Goal: Task Accomplishment & Management: Manage account settings

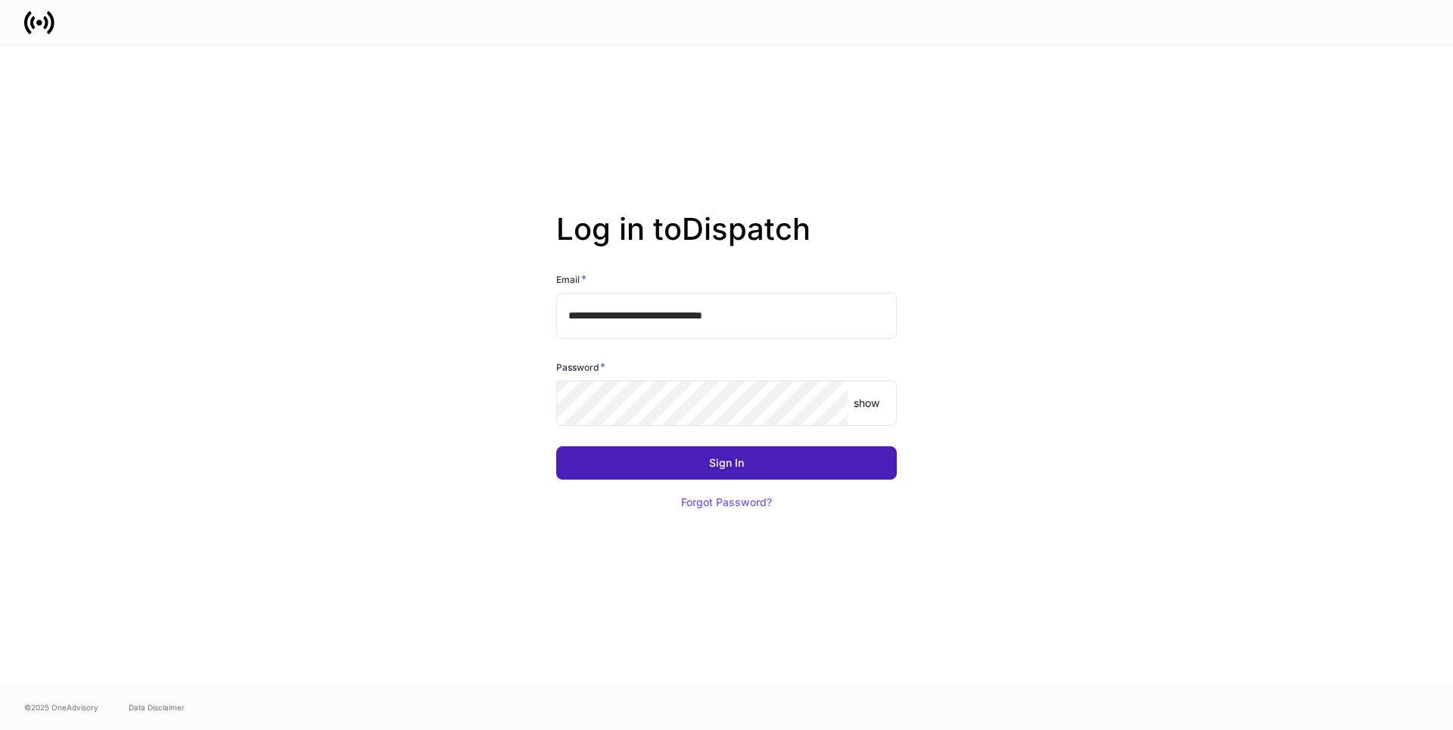
click at [619, 471] on button "Sign In" at bounding box center [726, 463] width 341 height 33
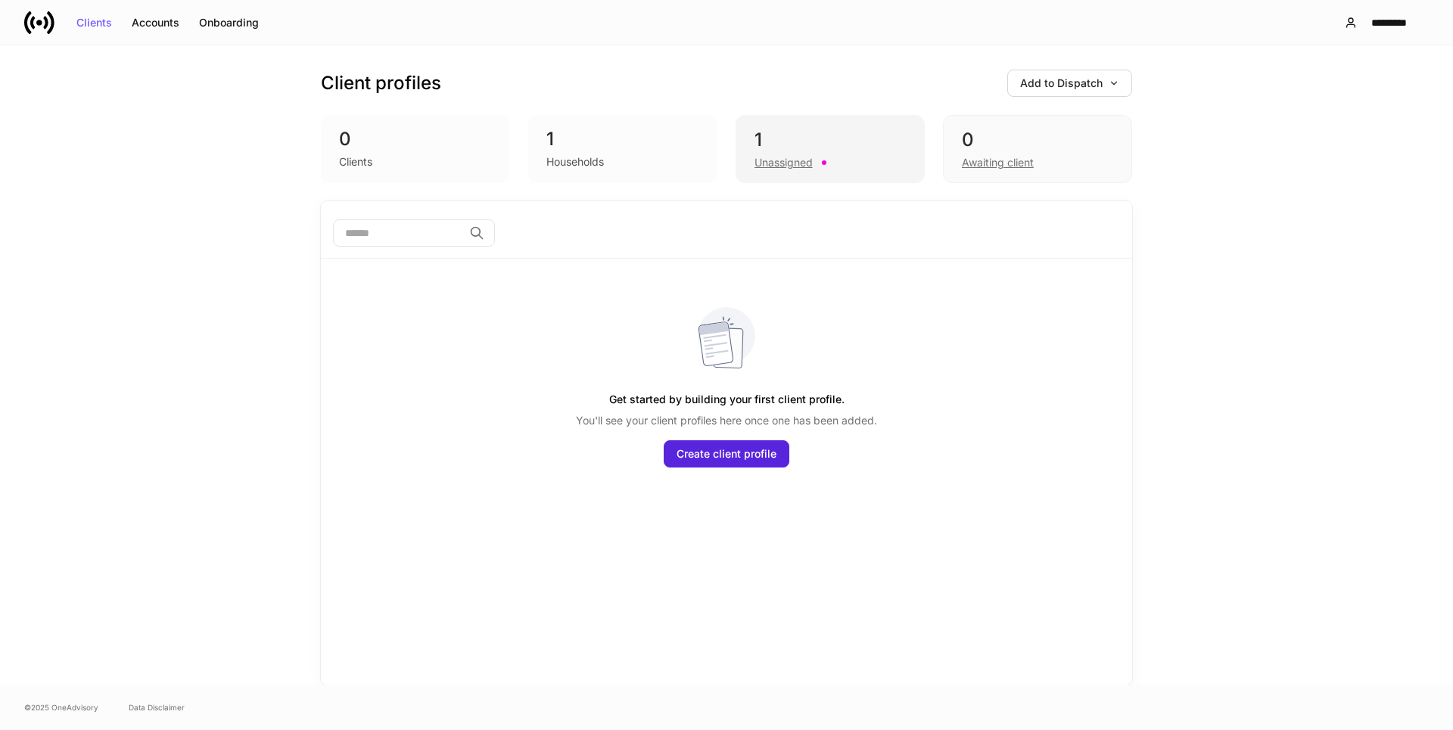
click at [770, 158] on div "Unassigned" at bounding box center [784, 162] width 58 height 15
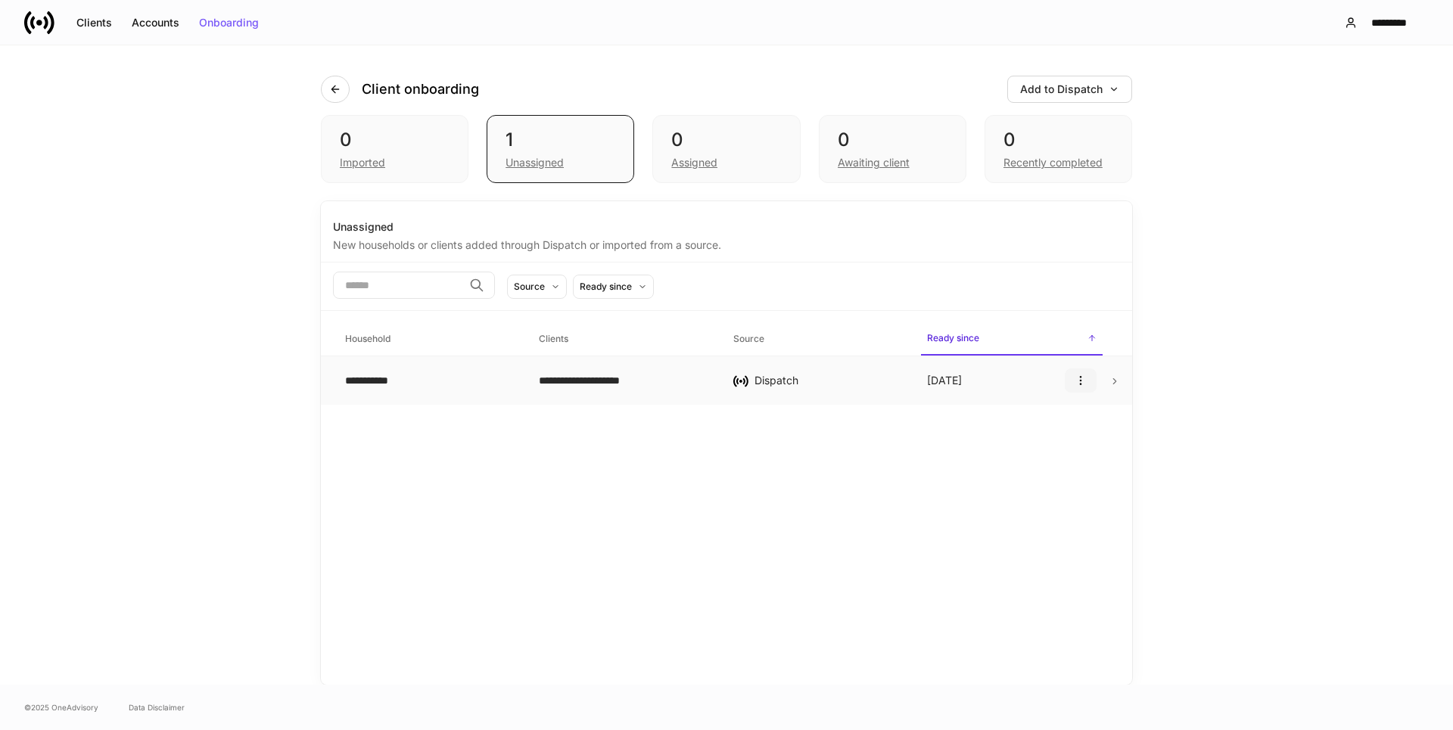
click at [1077, 380] on icon "button" at bounding box center [1081, 381] width 12 height 12
click at [1022, 459] on p "Delete household" at bounding box center [1031, 454] width 86 height 15
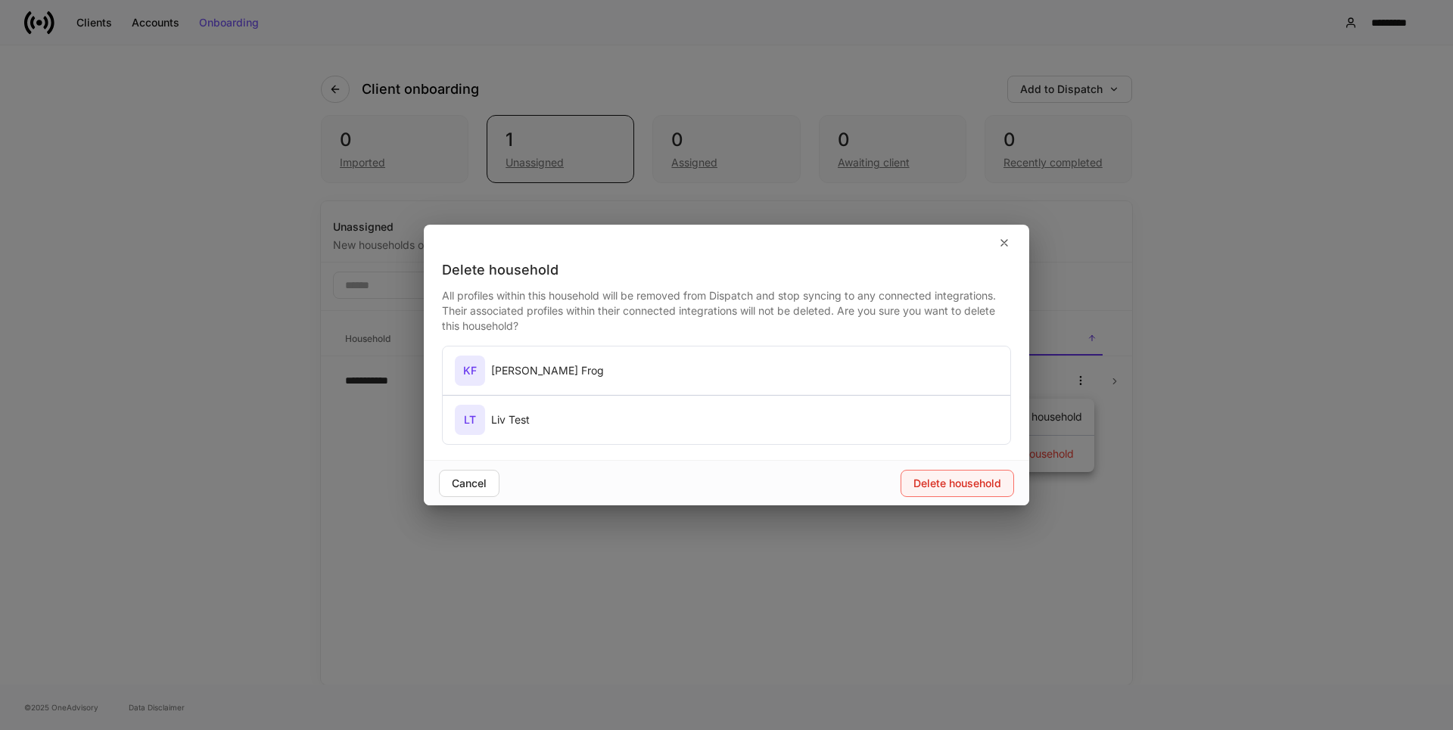
click at [957, 486] on div "Delete household" at bounding box center [957, 483] width 88 height 11
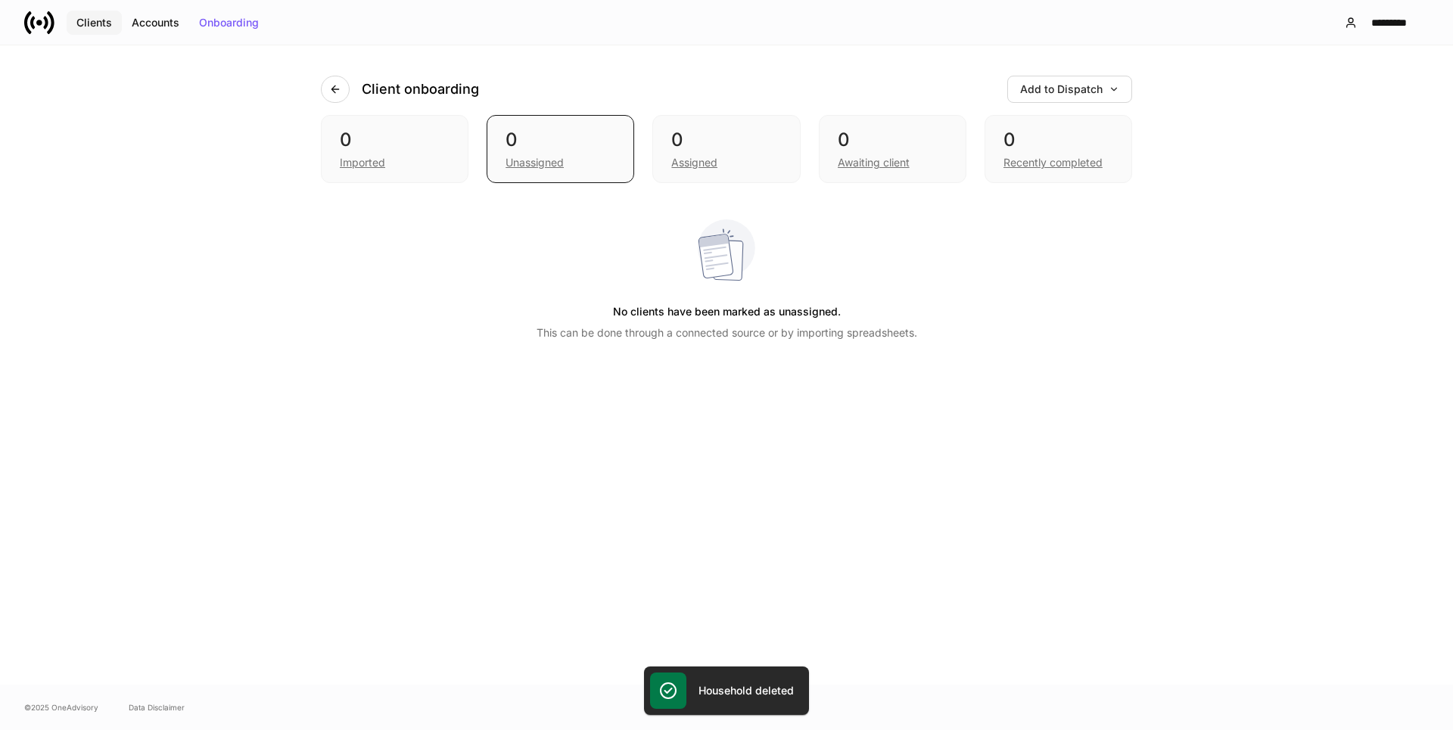
click at [85, 20] on div "Clients" at bounding box center [94, 22] width 36 height 11
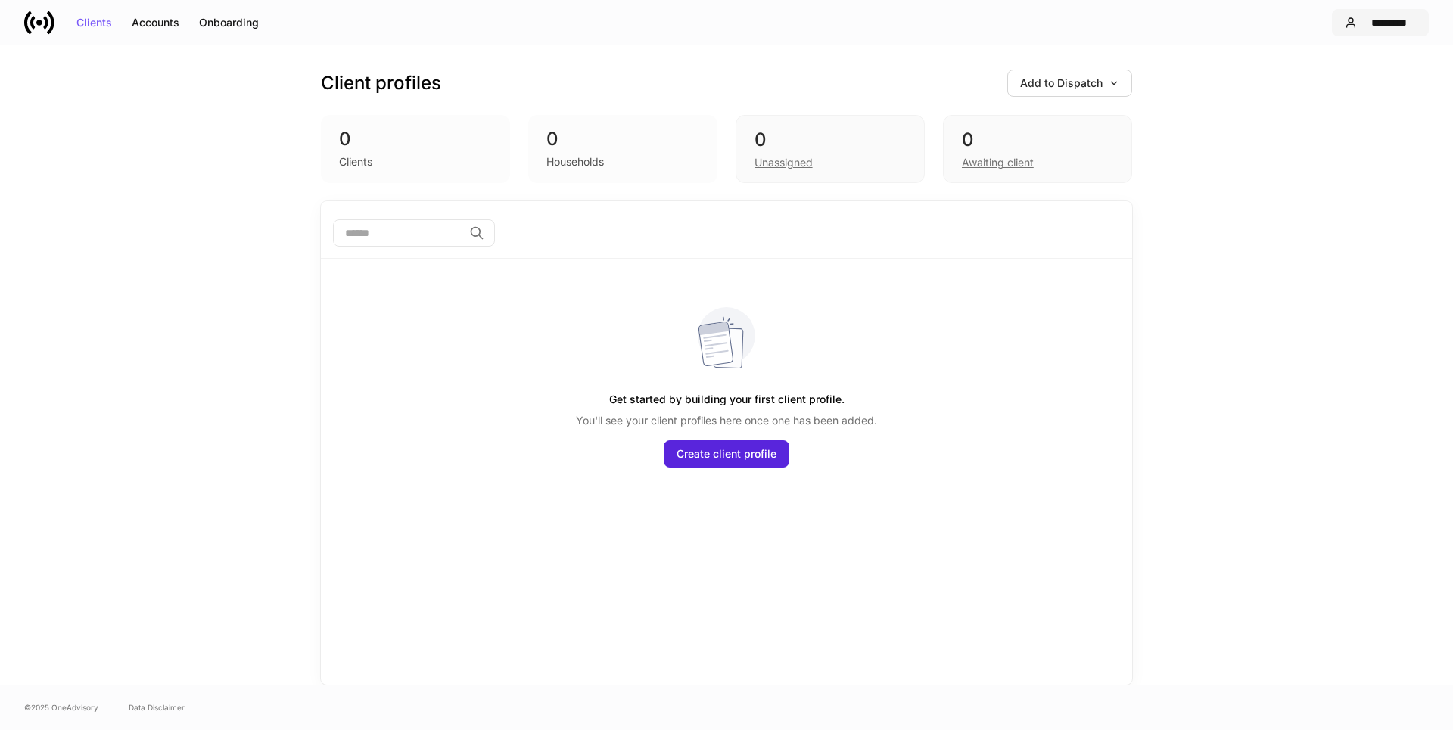
click at [1374, 23] on div "*********" at bounding box center [1389, 22] width 53 height 11
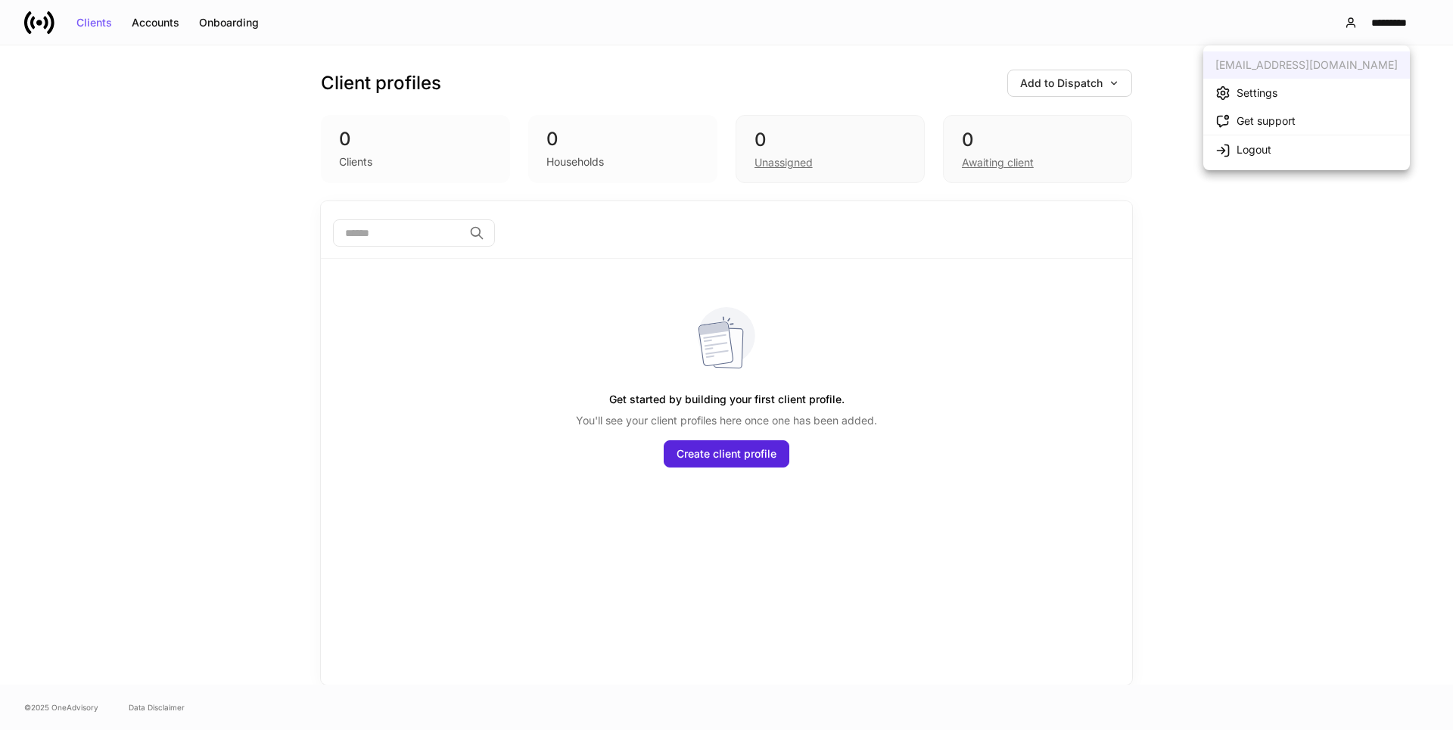
click at [1250, 89] on div "Settings" at bounding box center [1257, 93] width 41 height 15
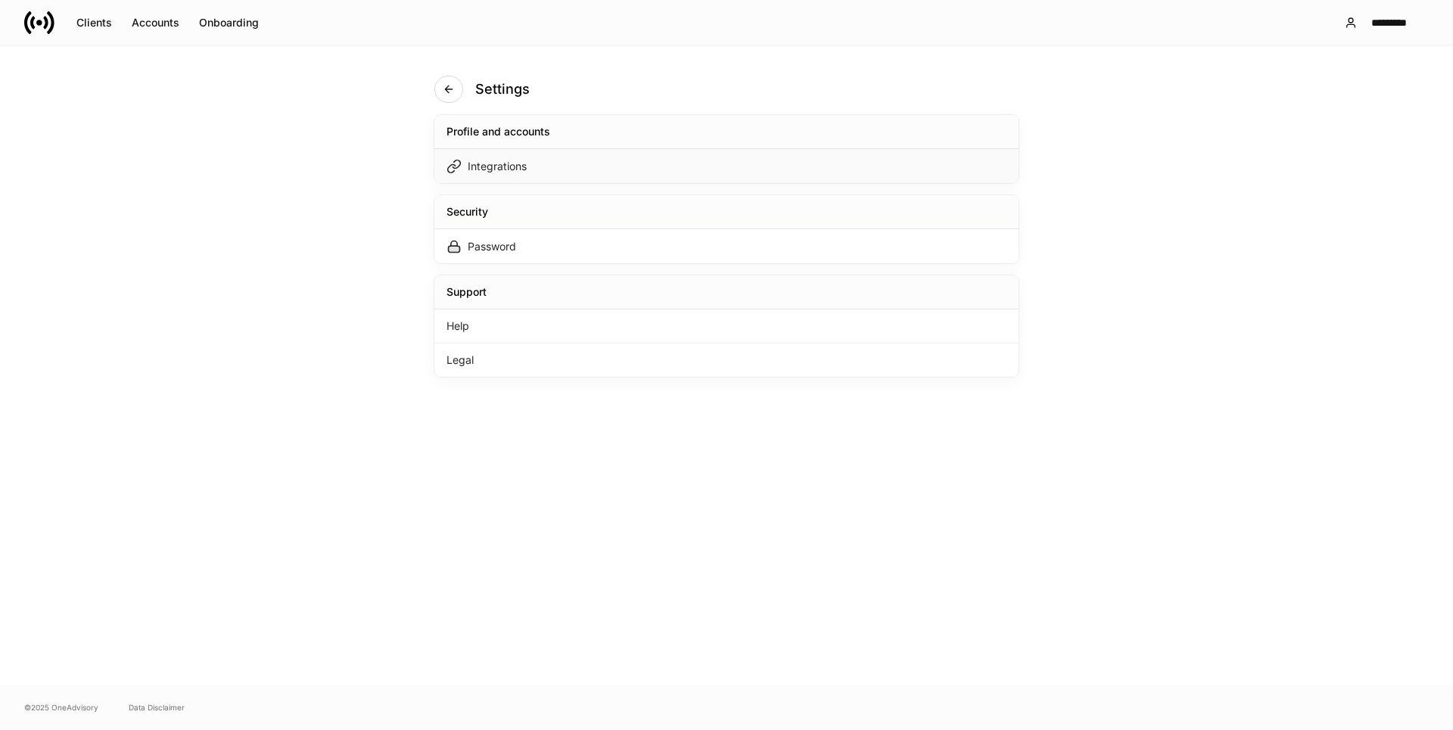
click at [495, 160] on div "Integrations" at bounding box center [497, 166] width 59 height 15
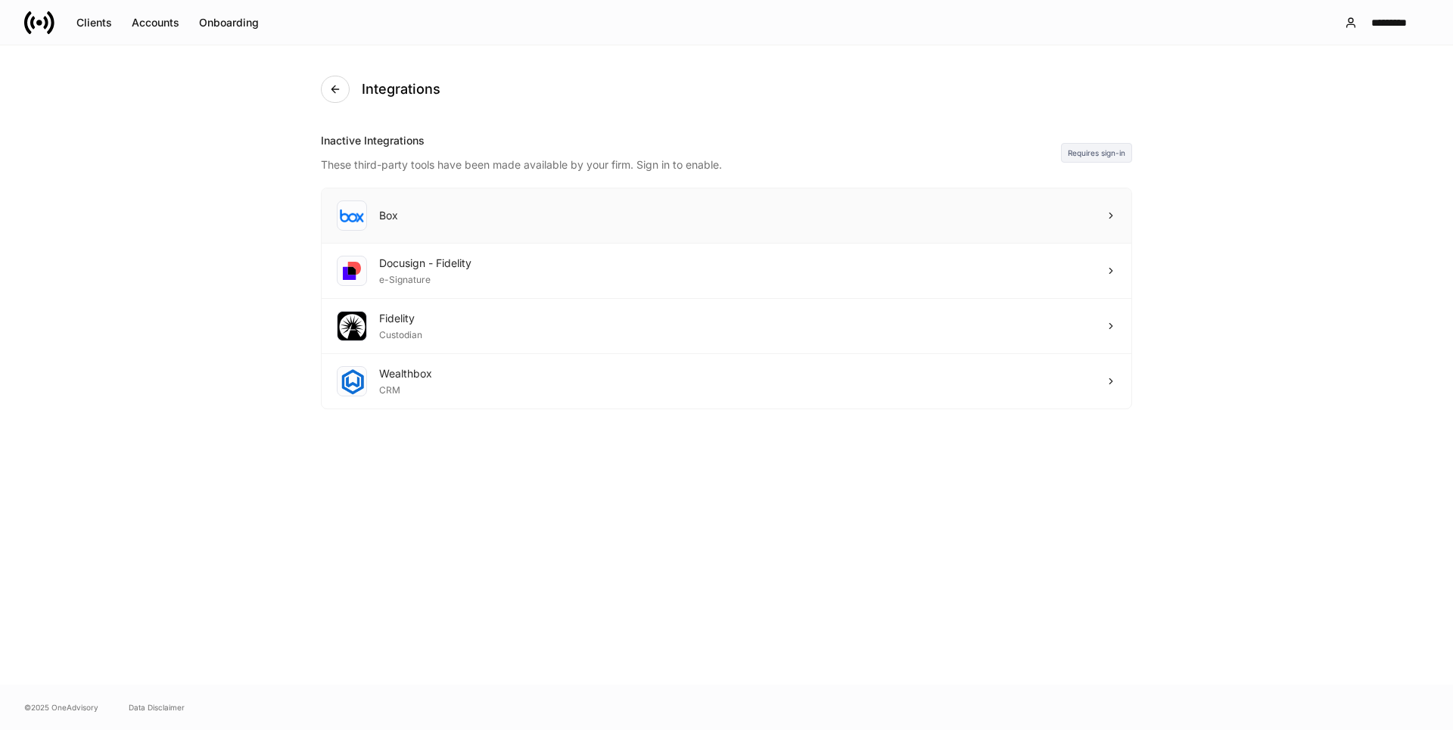
click at [374, 218] on div "Box" at bounding box center [367, 216] width 61 height 30
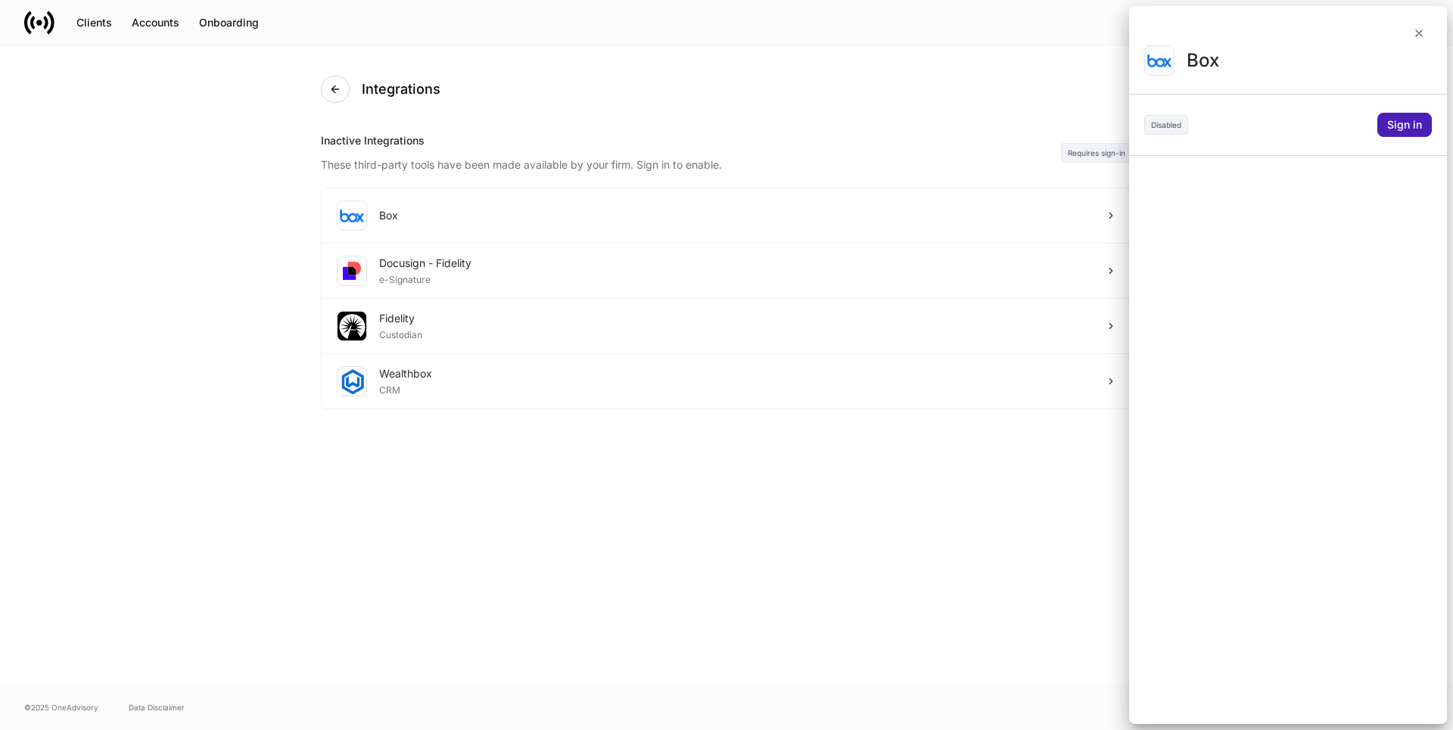
click at [1386, 120] on button "Sign in" at bounding box center [1404, 125] width 54 height 24
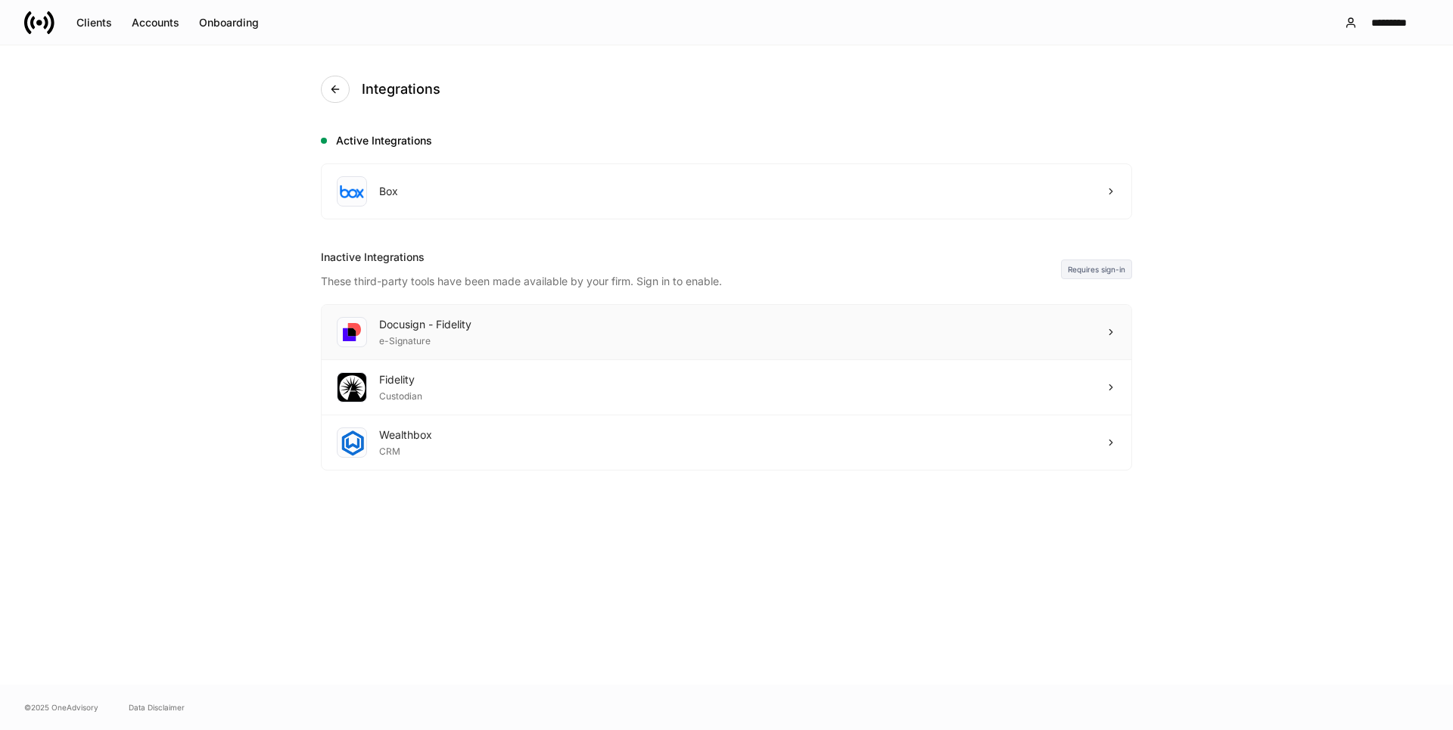
click at [439, 330] on div "Docusign - Fidelity" at bounding box center [425, 324] width 92 height 15
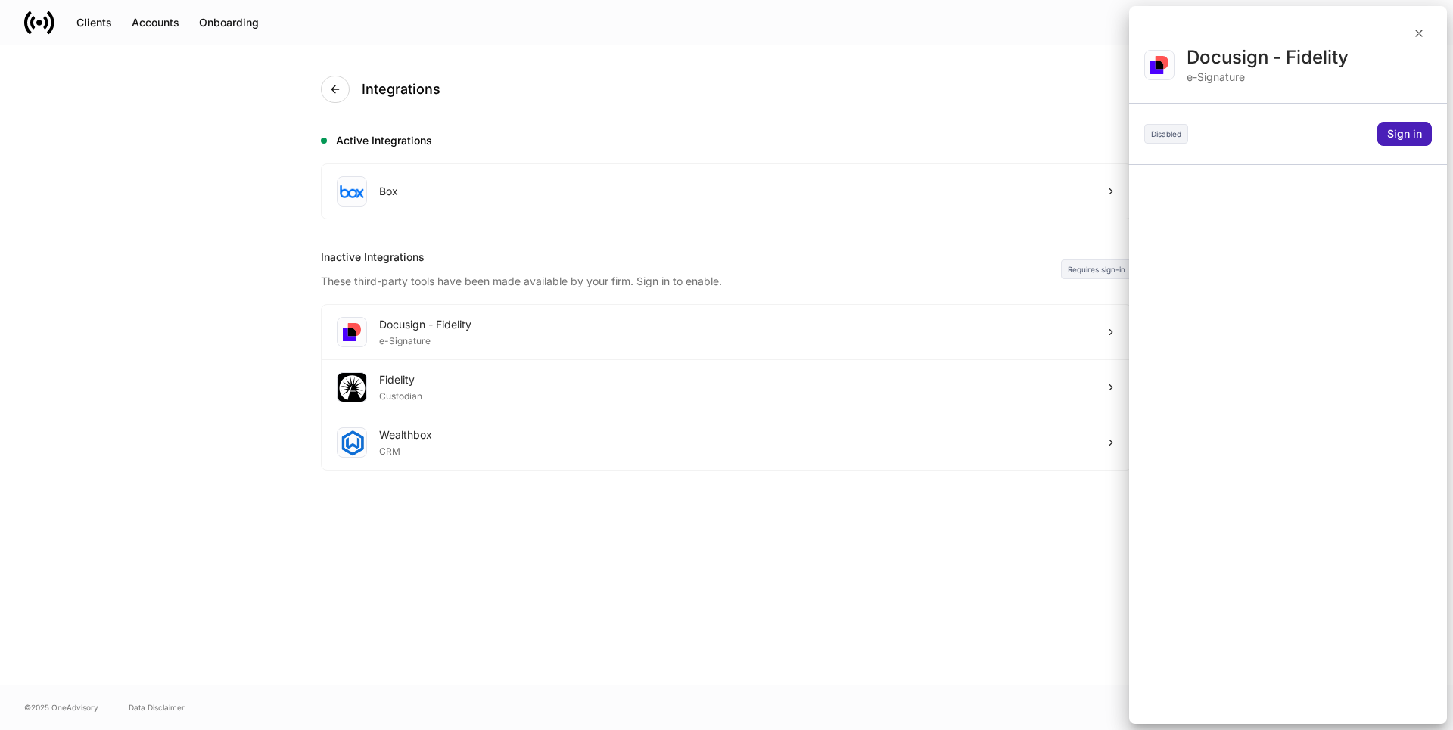
click at [1398, 126] on button "Sign in" at bounding box center [1404, 134] width 54 height 24
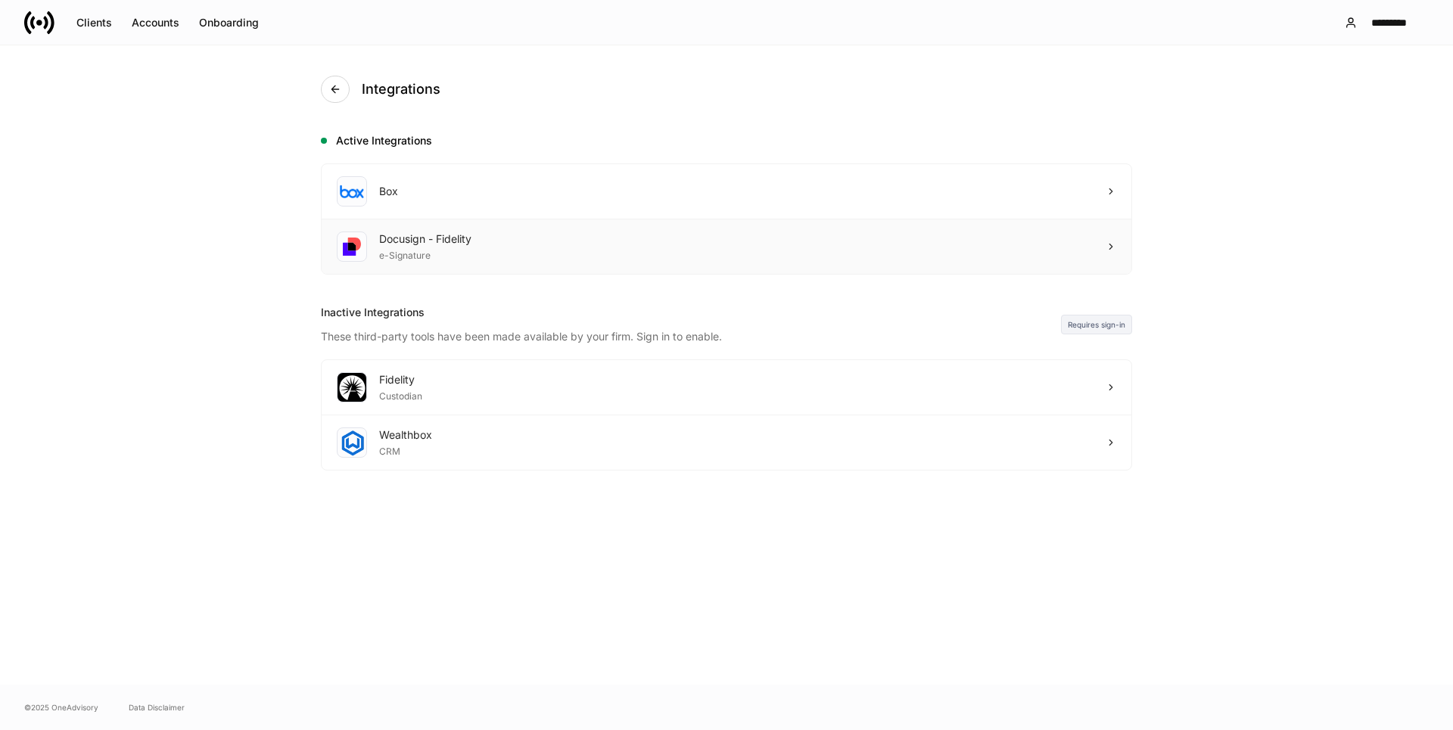
click at [460, 244] on div "Docusign - Fidelity" at bounding box center [425, 239] width 92 height 15
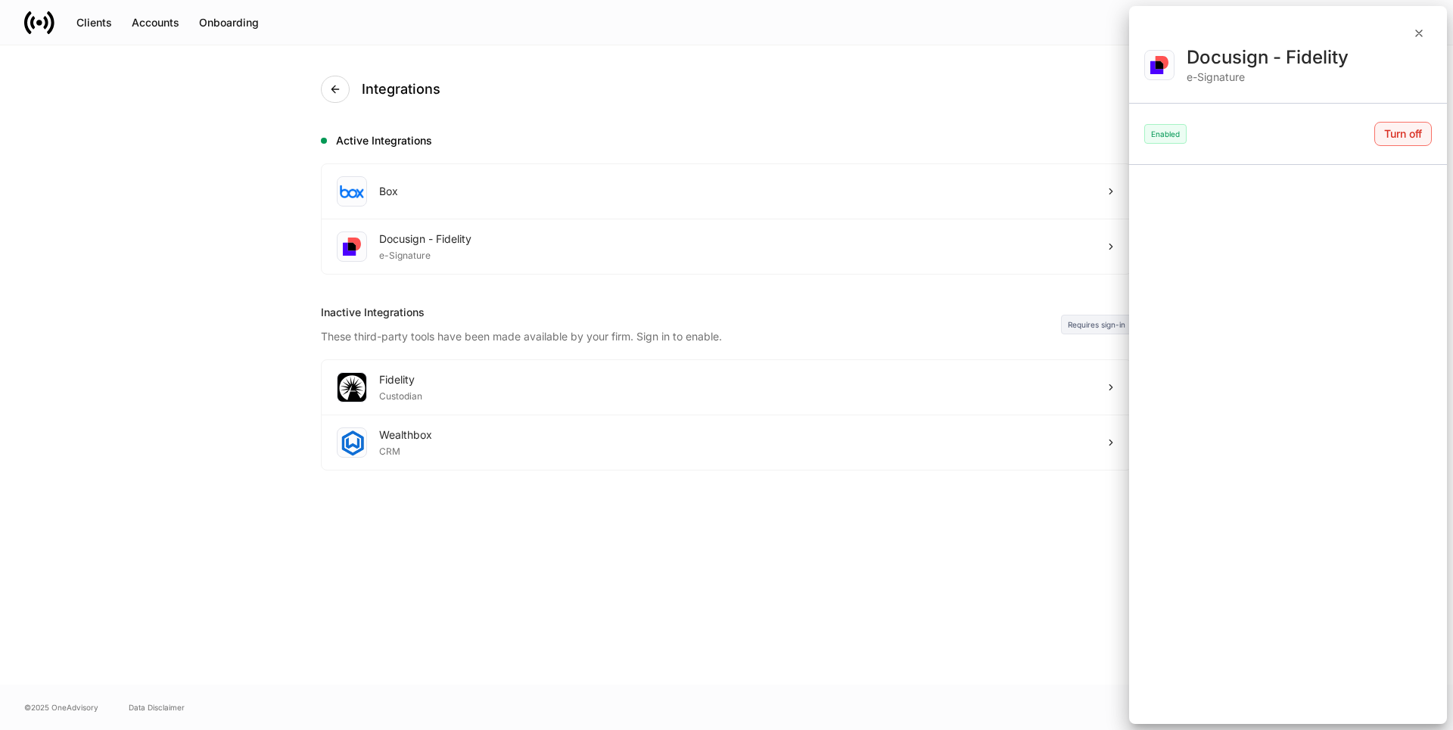
click at [1412, 131] on div "Turn off" at bounding box center [1403, 134] width 38 height 11
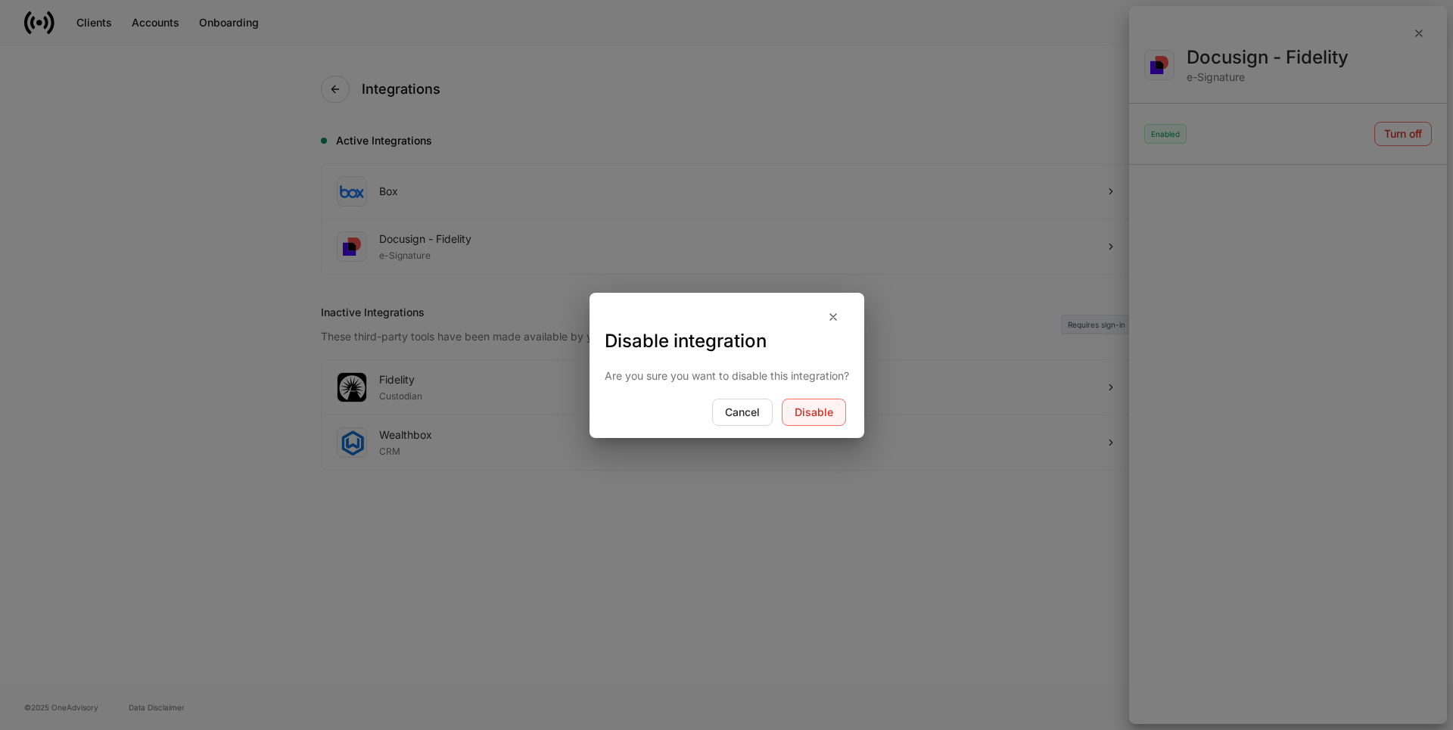
click at [826, 407] on div "Disable" at bounding box center [814, 412] width 39 height 11
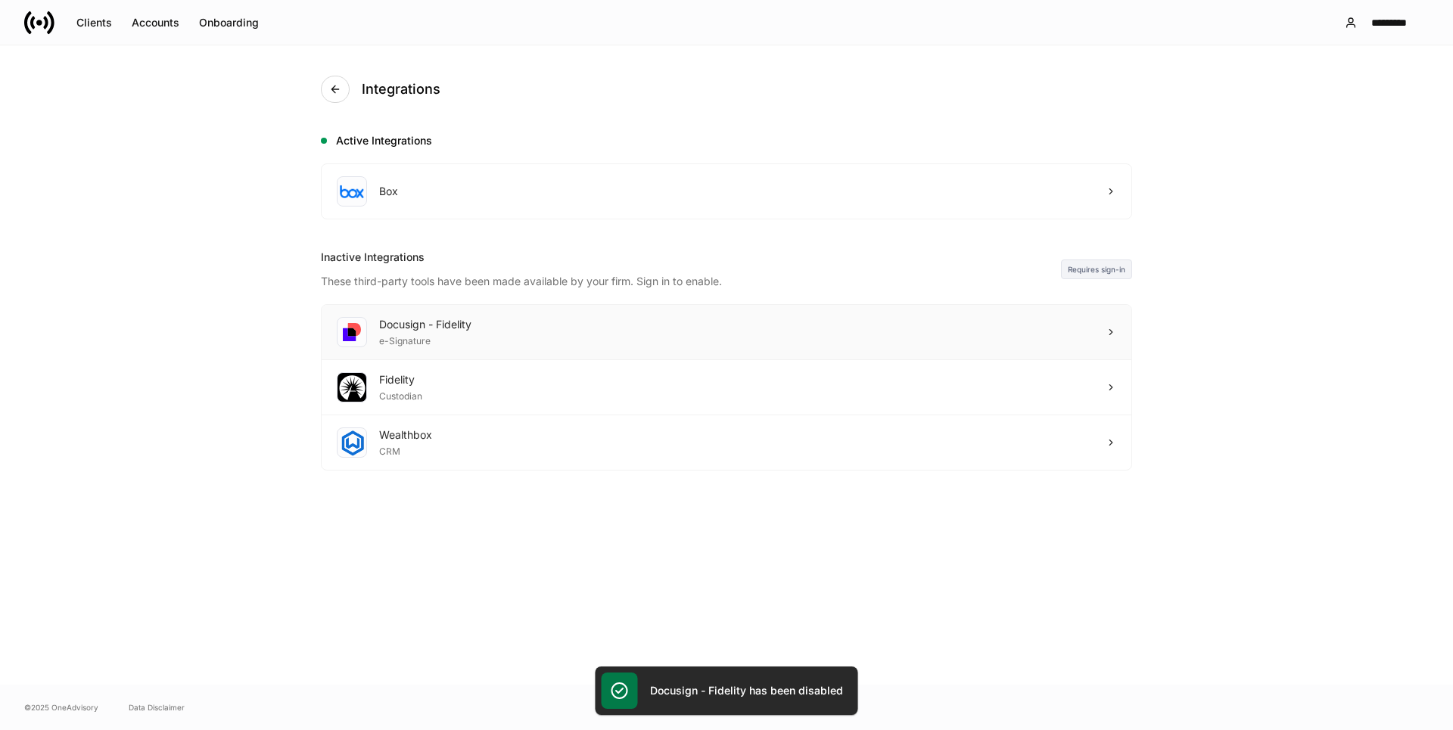
click at [464, 337] on div "e-Signature" at bounding box center [425, 339] width 92 height 15
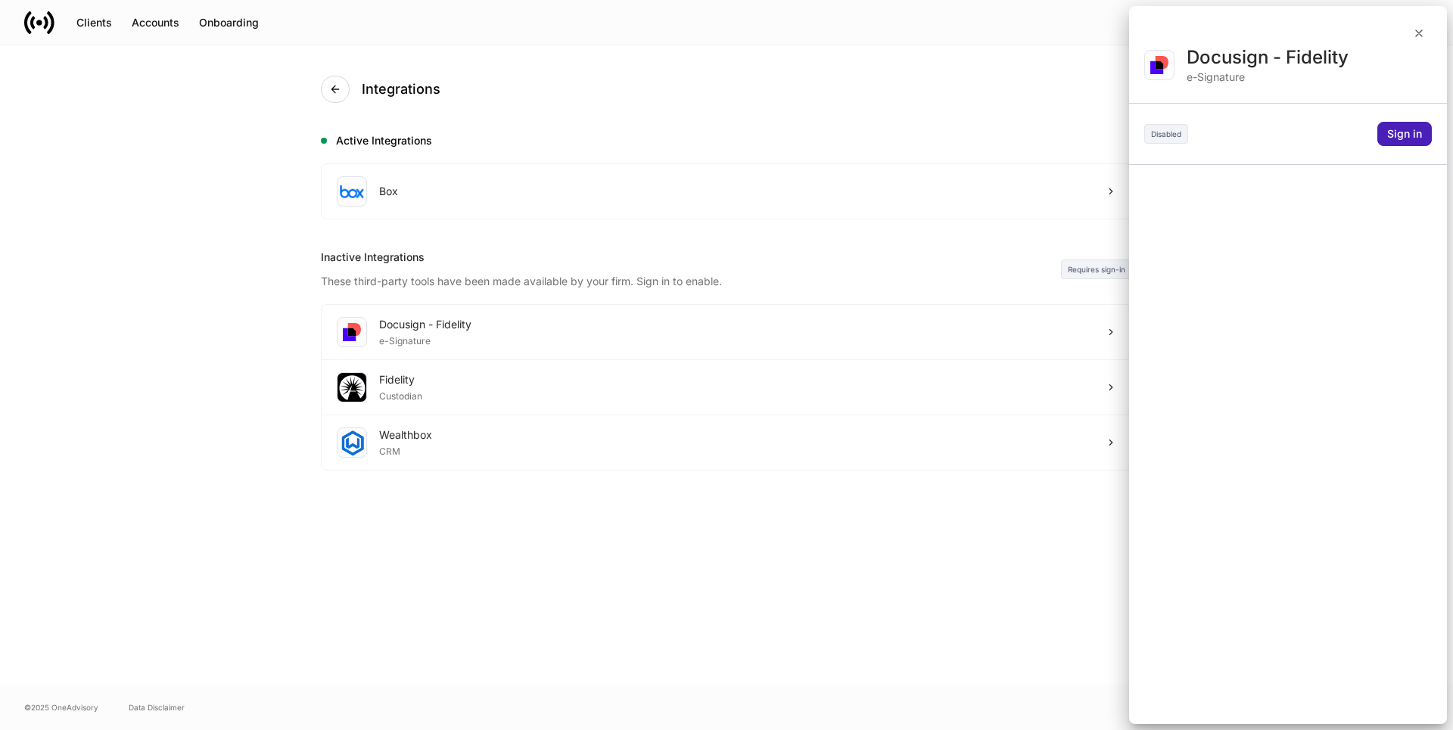
click at [1410, 139] on div "Sign in" at bounding box center [1404, 134] width 35 height 11
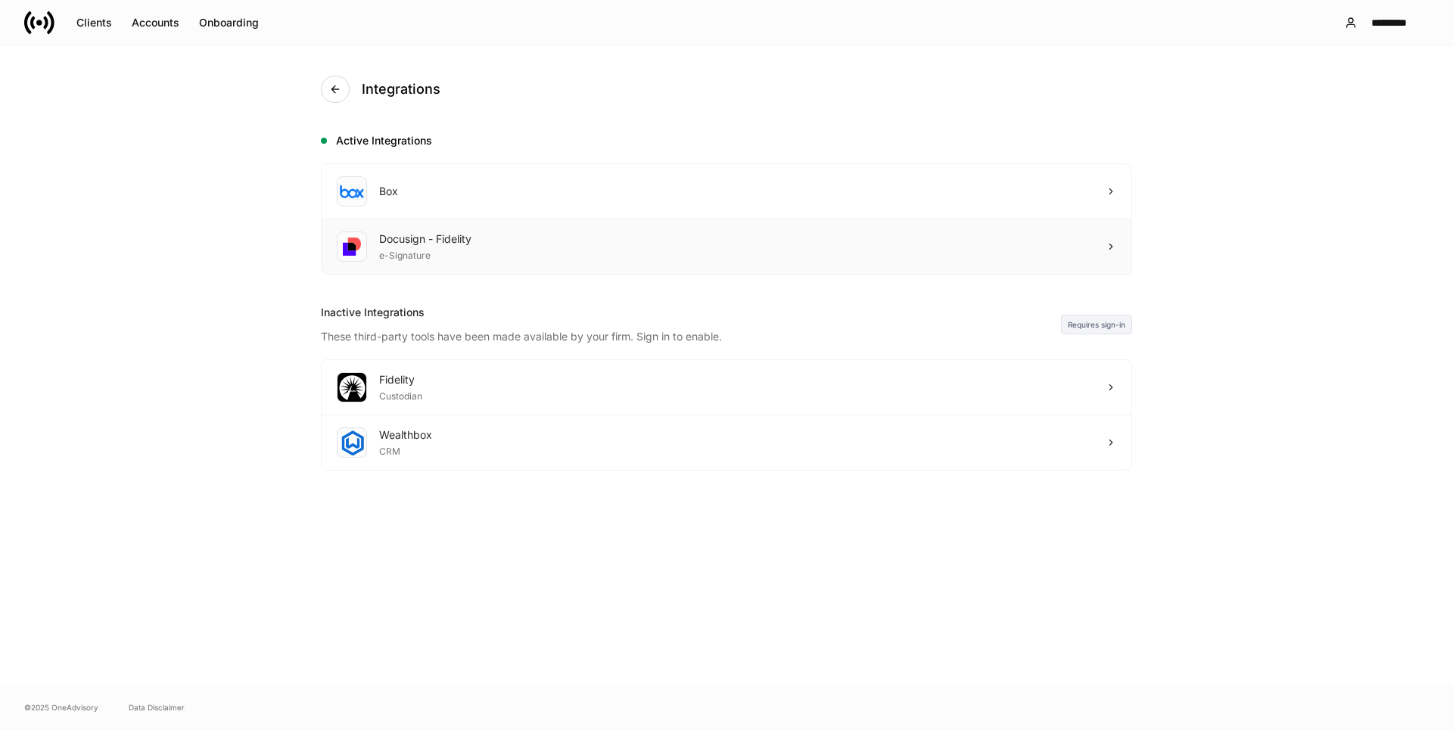
click at [425, 255] on div "e-Signature" at bounding box center [425, 254] width 92 height 15
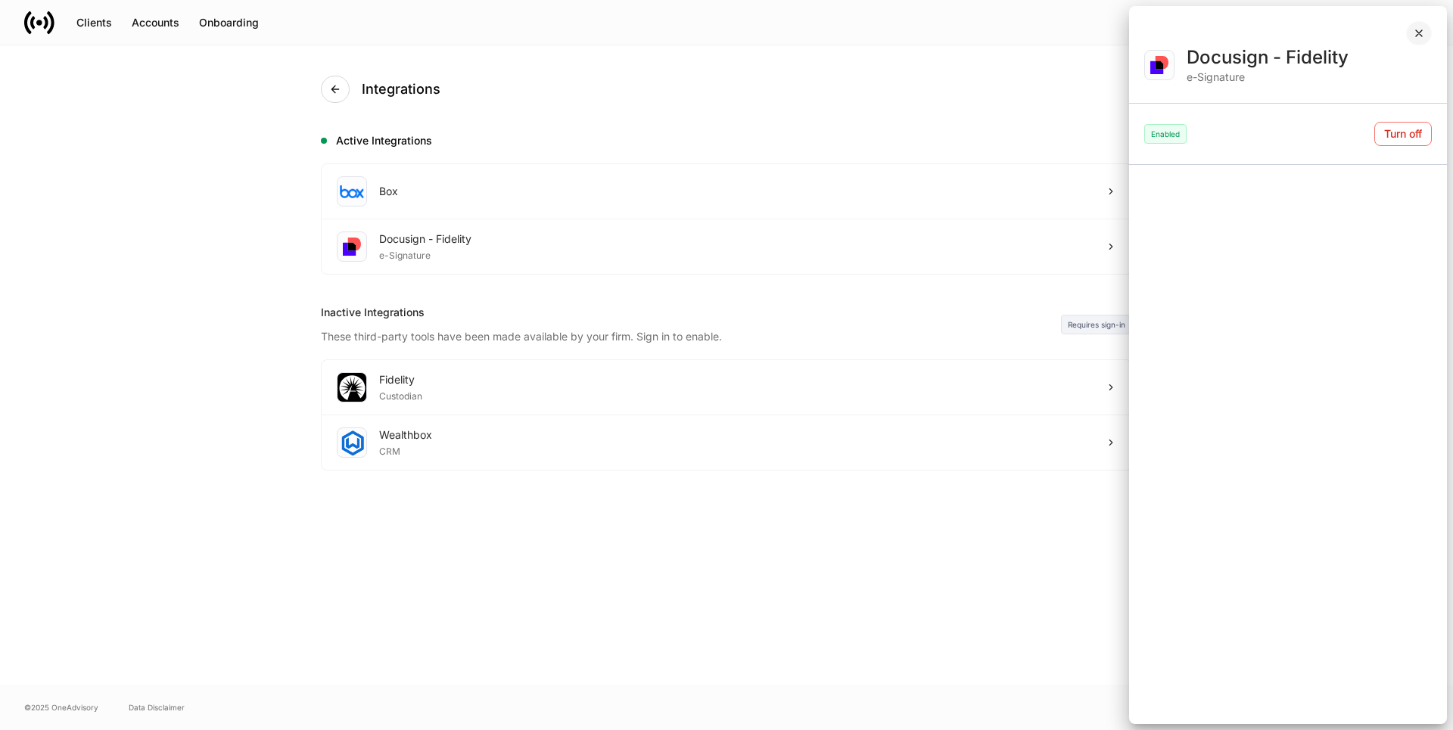
click at [1417, 33] on icon "button" at bounding box center [1419, 33] width 12 height 12
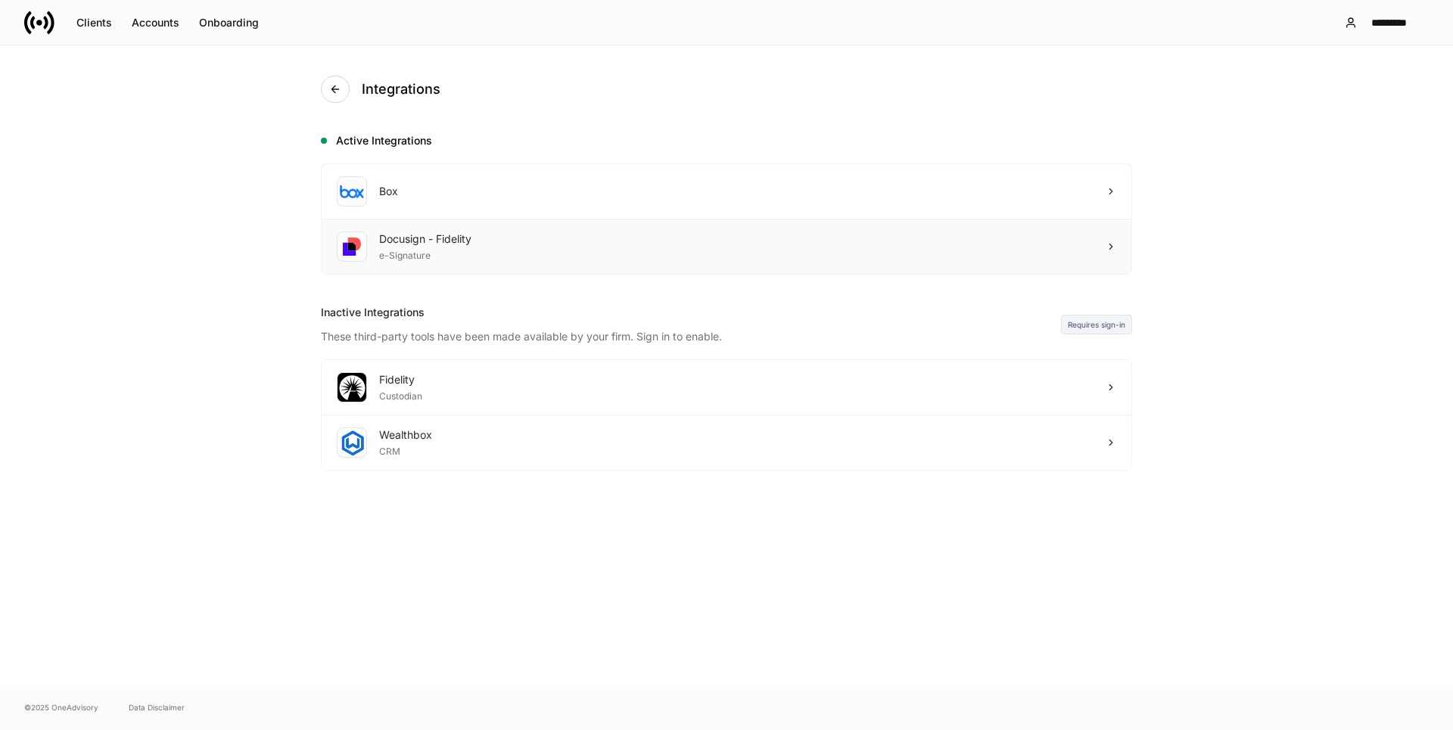
click at [399, 255] on div "e-Signature" at bounding box center [425, 254] width 92 height 15
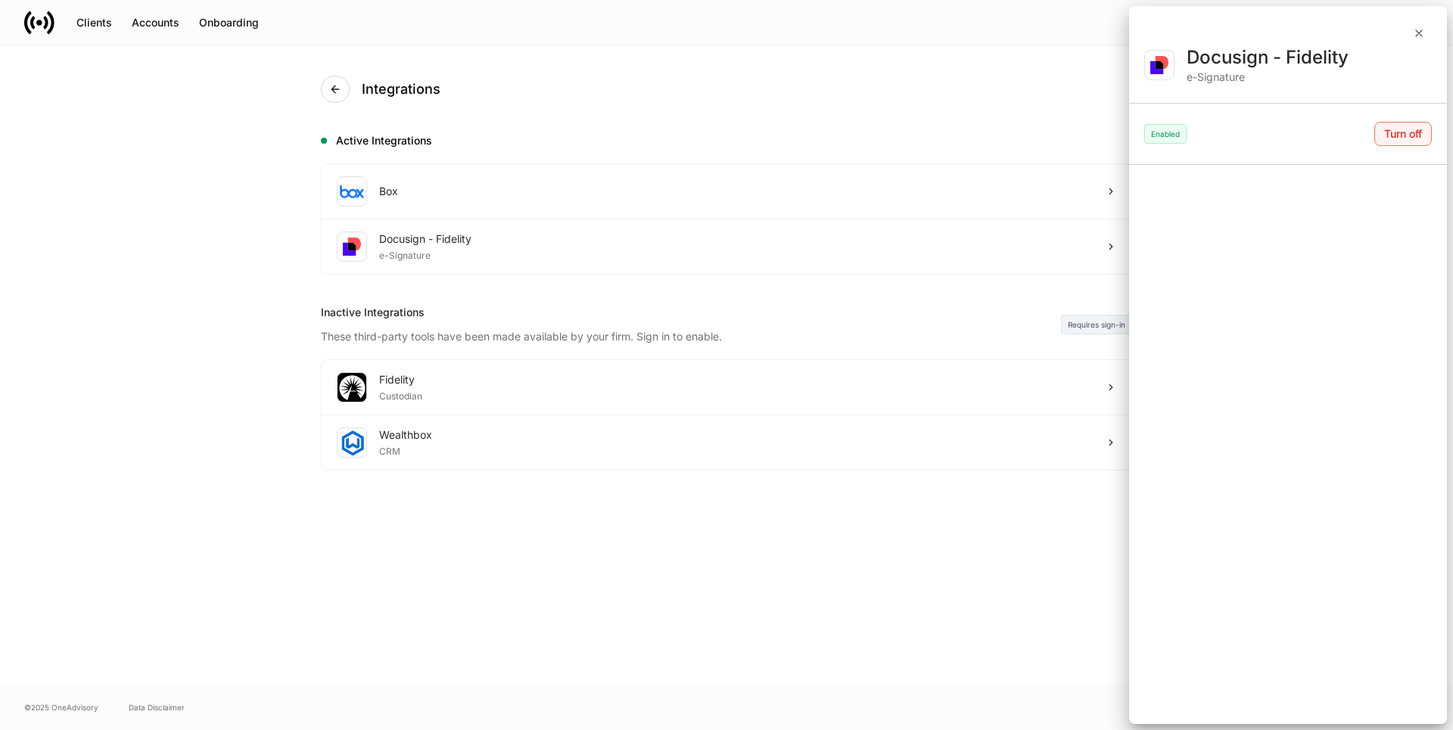
click at [1413, 133] on div "Turn off" at bounding box center [1403, 134] width 38 height 11
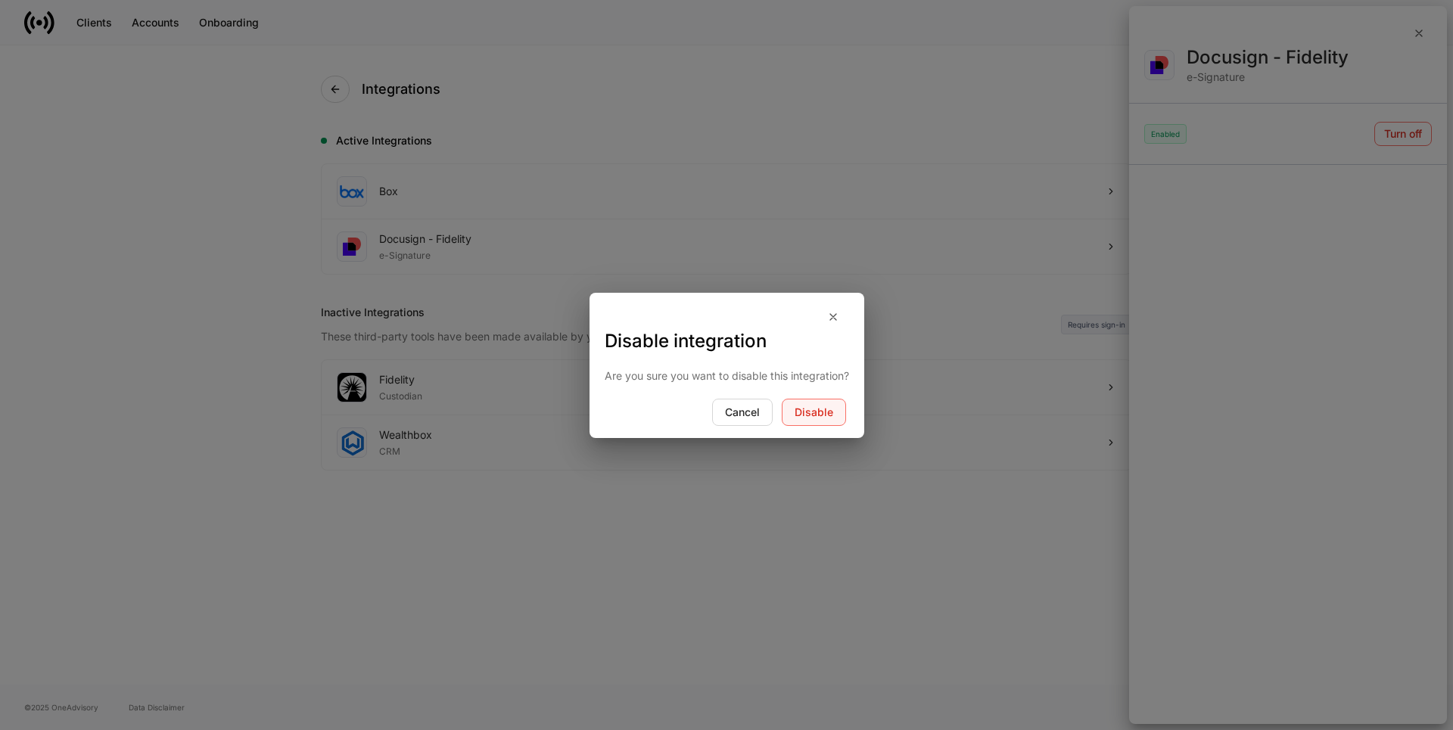
click at [822, 415] on div "Disable" at bounding box center [814, 412] width 39 height 11
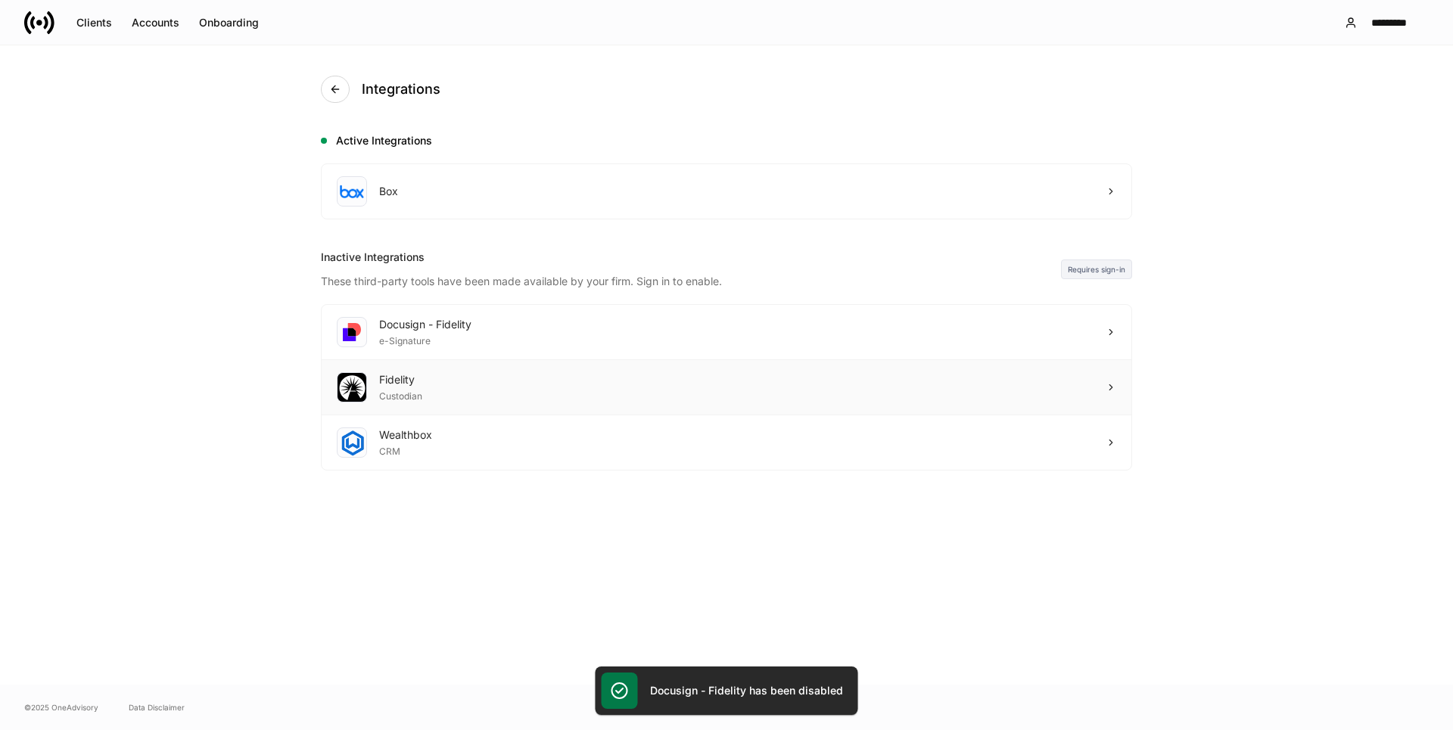
click at [387, 384] on div "Fidelity" at bounding box center [400, 379] width 43 height 15
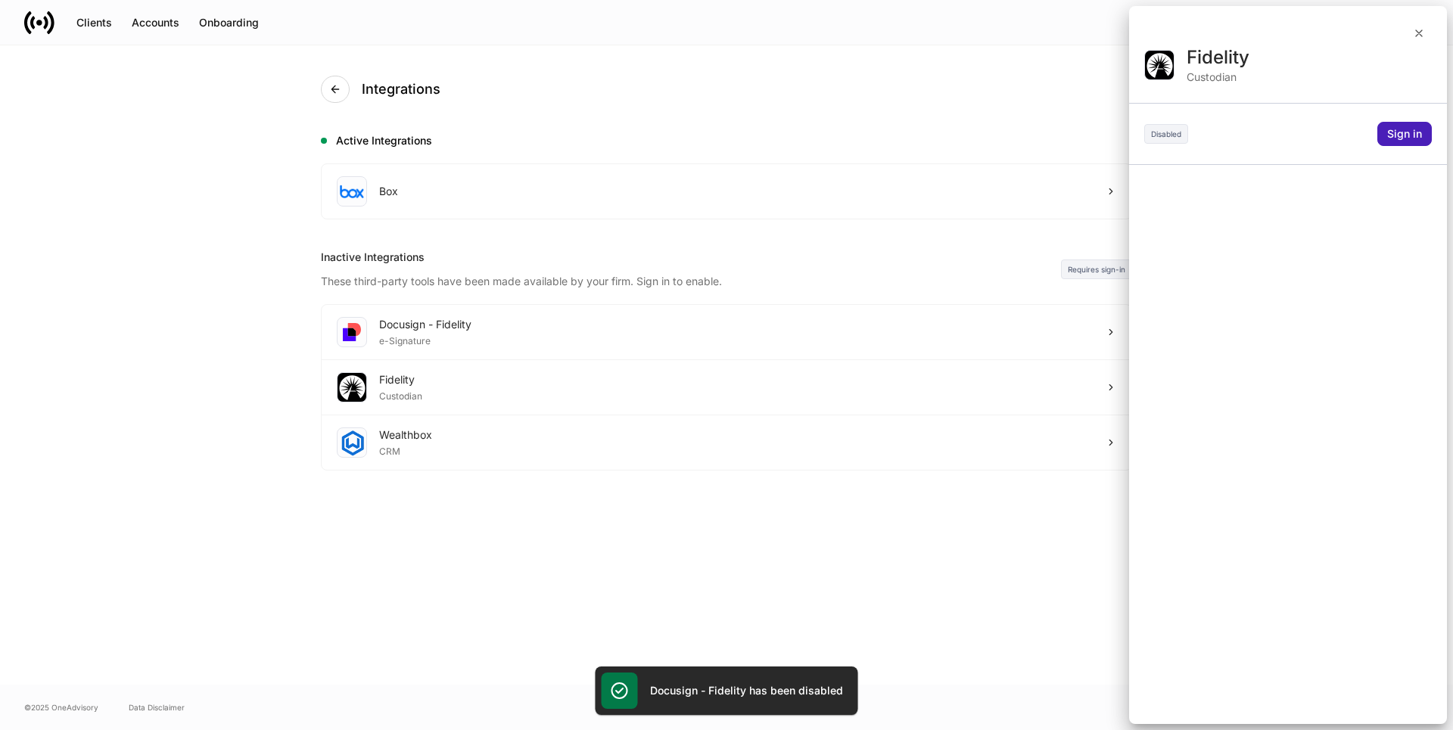
click at [1411, 131] on div "Sign in" at bounding box center [1404, 134] width 35 height 11
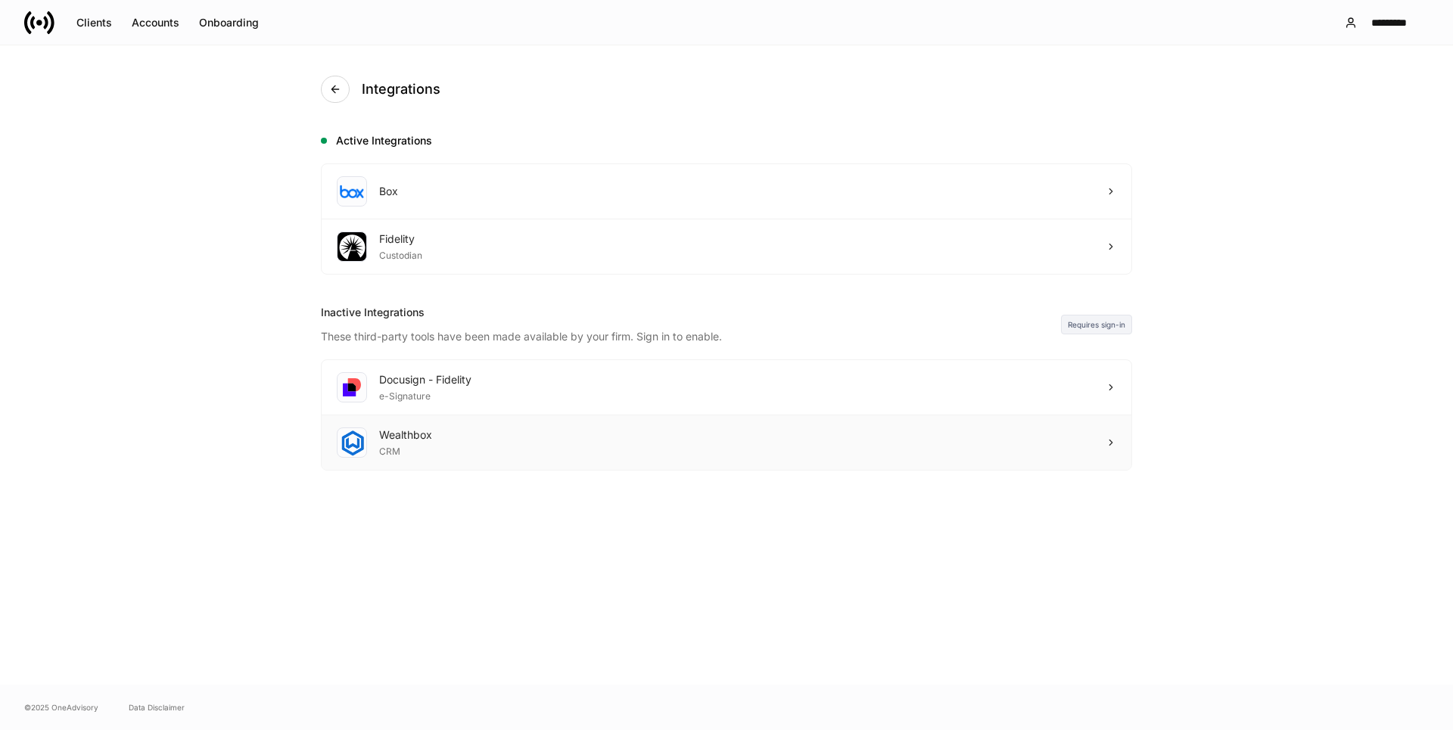
click at [418, 441] on div "Wealthbox" at bounding box center [405, 435] width 53 height 15
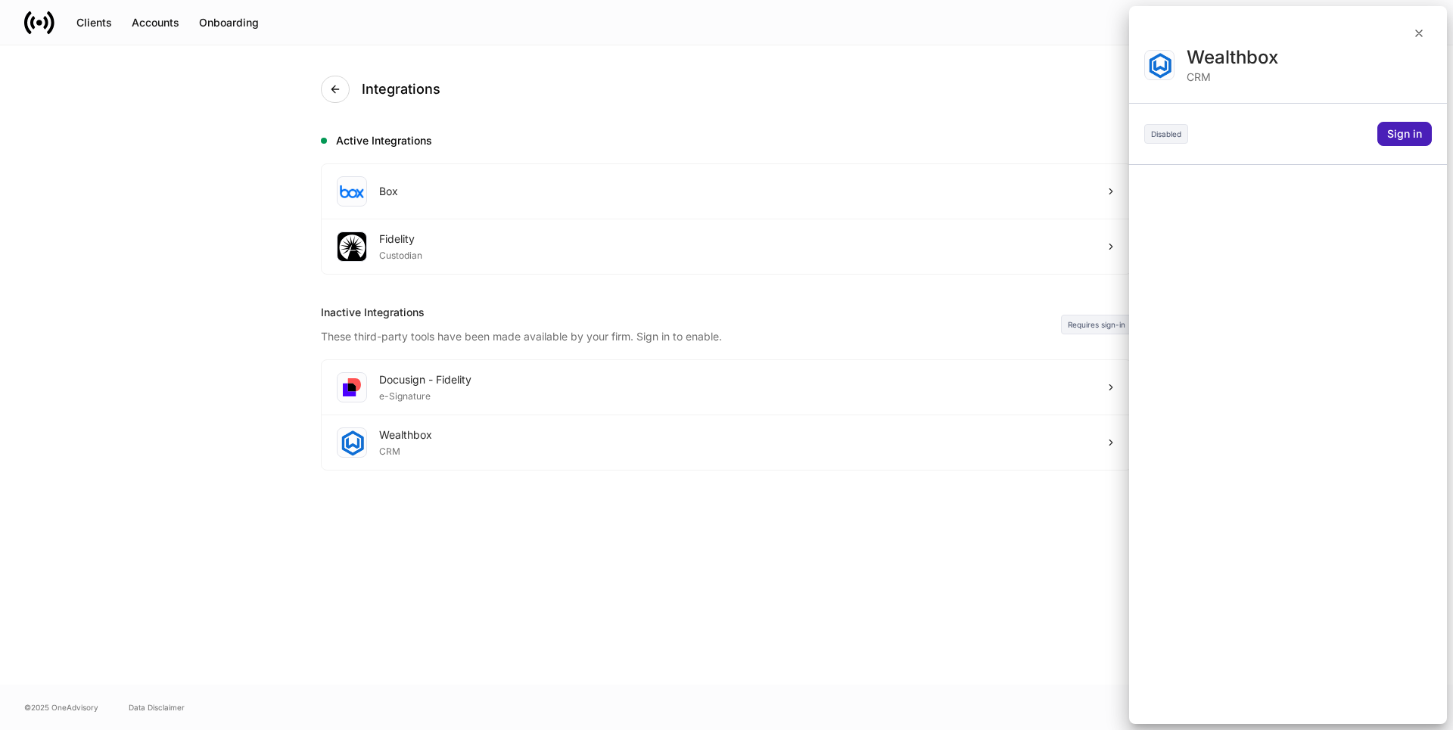
click at [1410, 129] on div "Sign in" at bounding box center [1404, 134] width 35 height 11
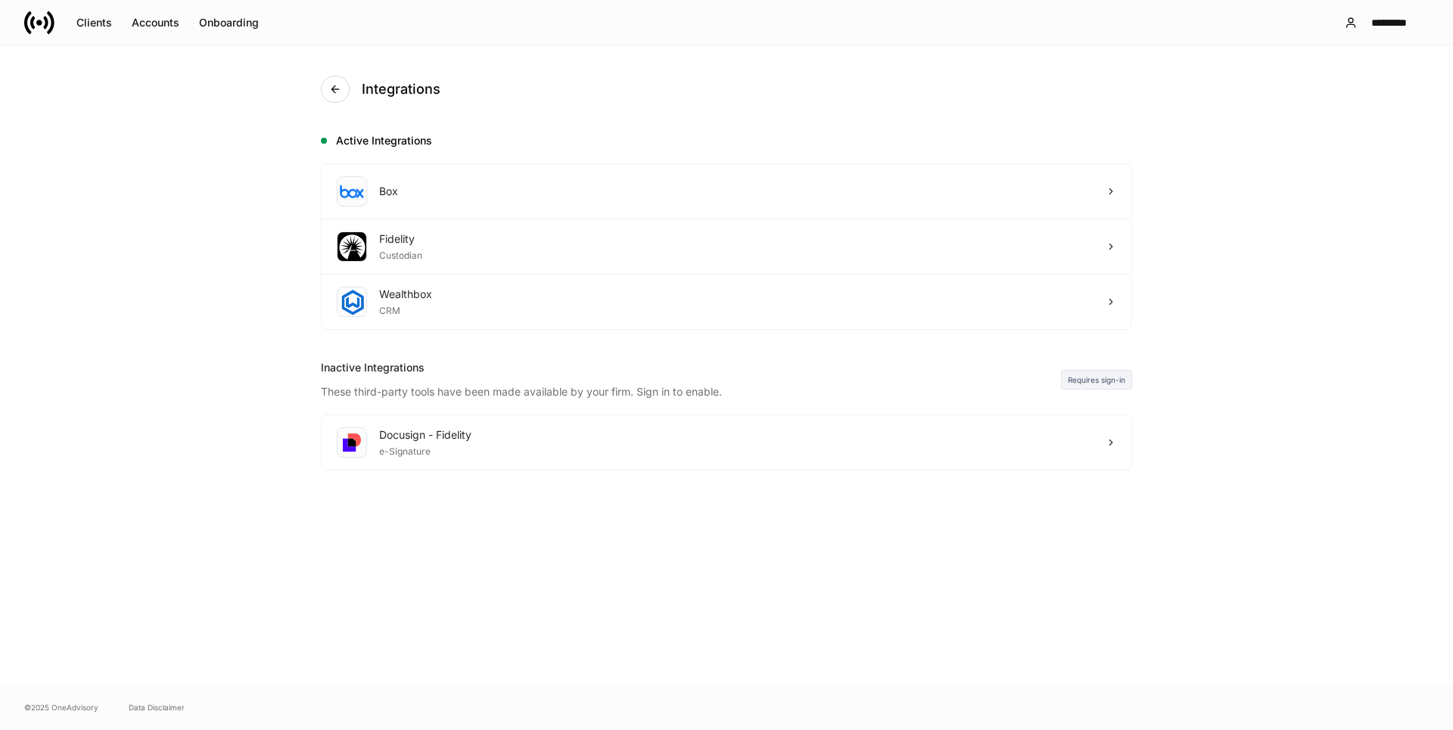
click at [39, 17] on icon at bounding box center [39, 23] width 30 height 30
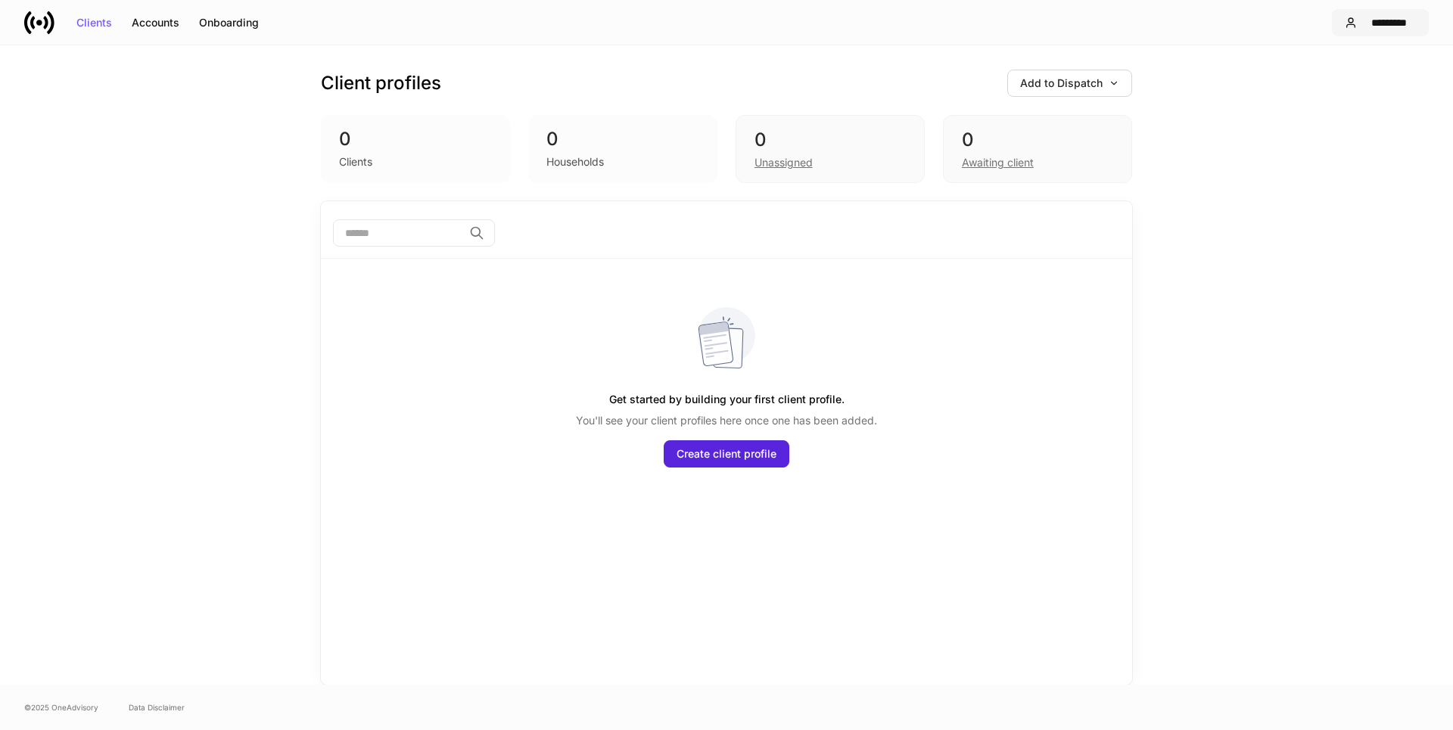
click at [1384, 20] on div "*********" at bounding box center [1389, 22] width 53 height 11
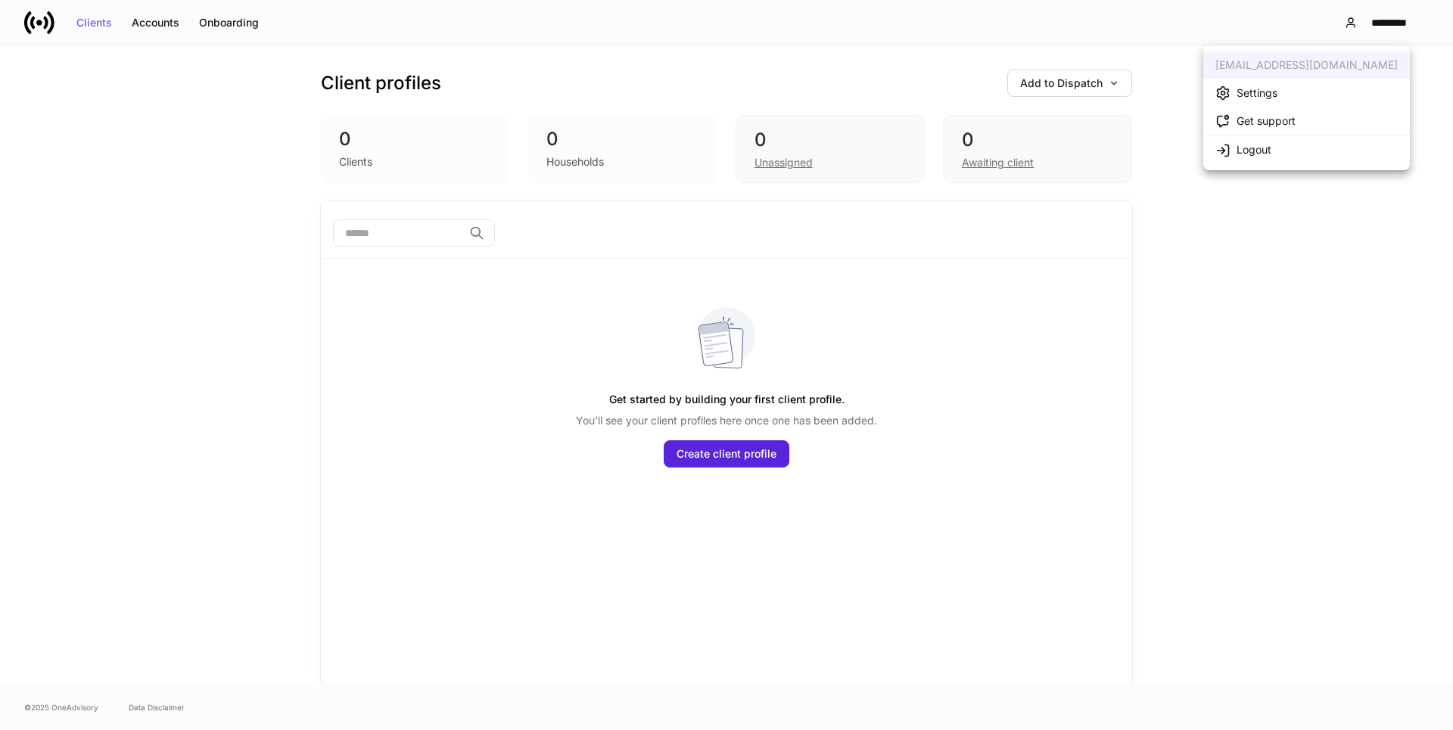
click at [1253, 91] on div "Settings" at bounding box center [1257, 93] width 41 height 15
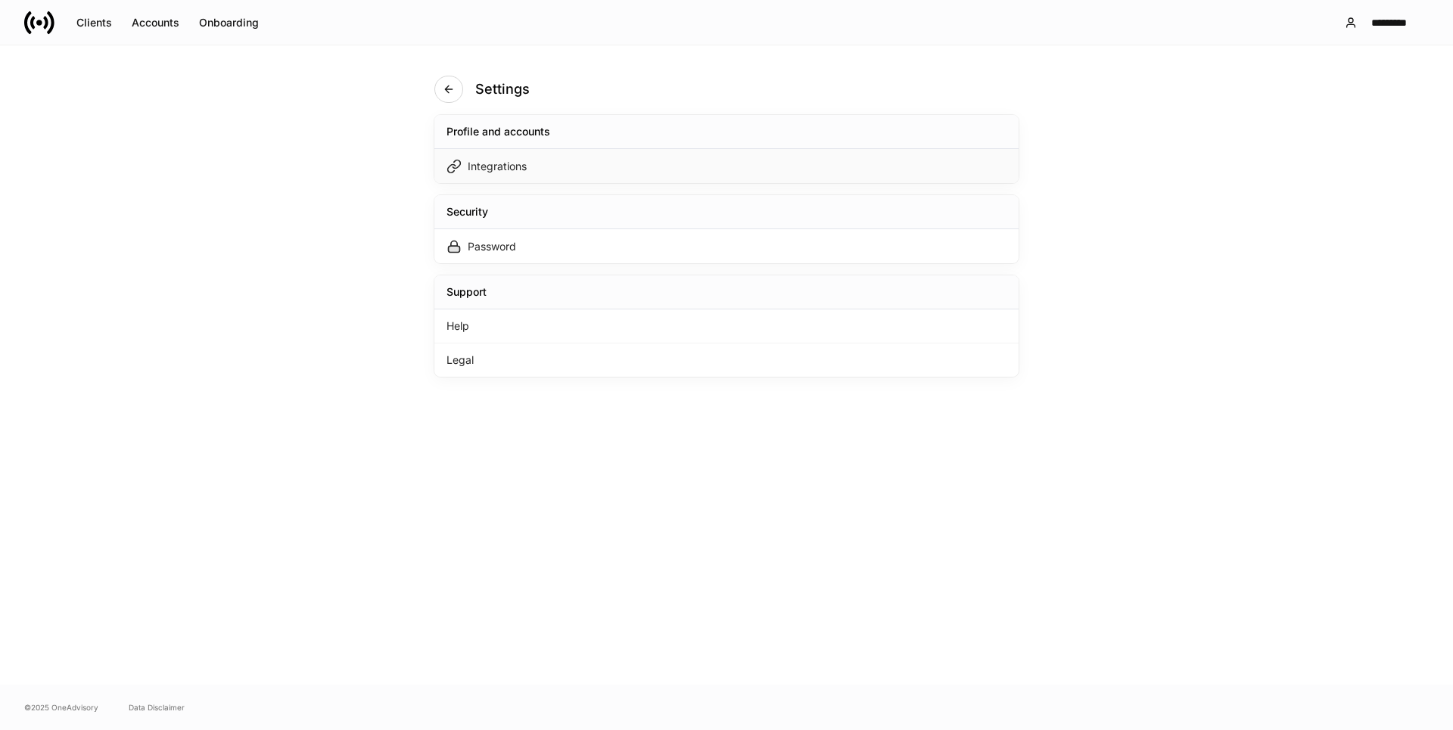
click at [517, 159] on div "Integrations" at bounding box center [497, 166] width 59 height 15
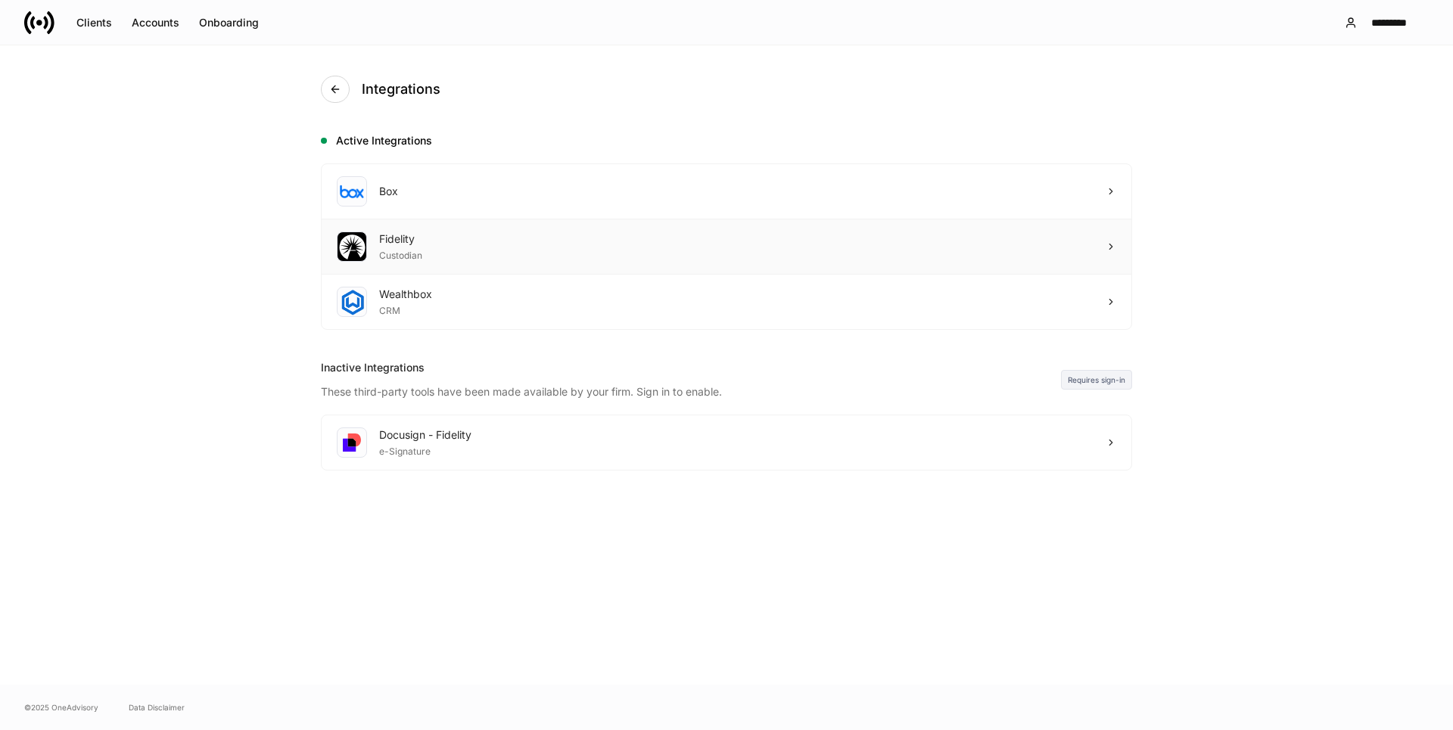
click at [410, 251] on div "Custodian" at bounding box center [400, 254] width 43 height 15
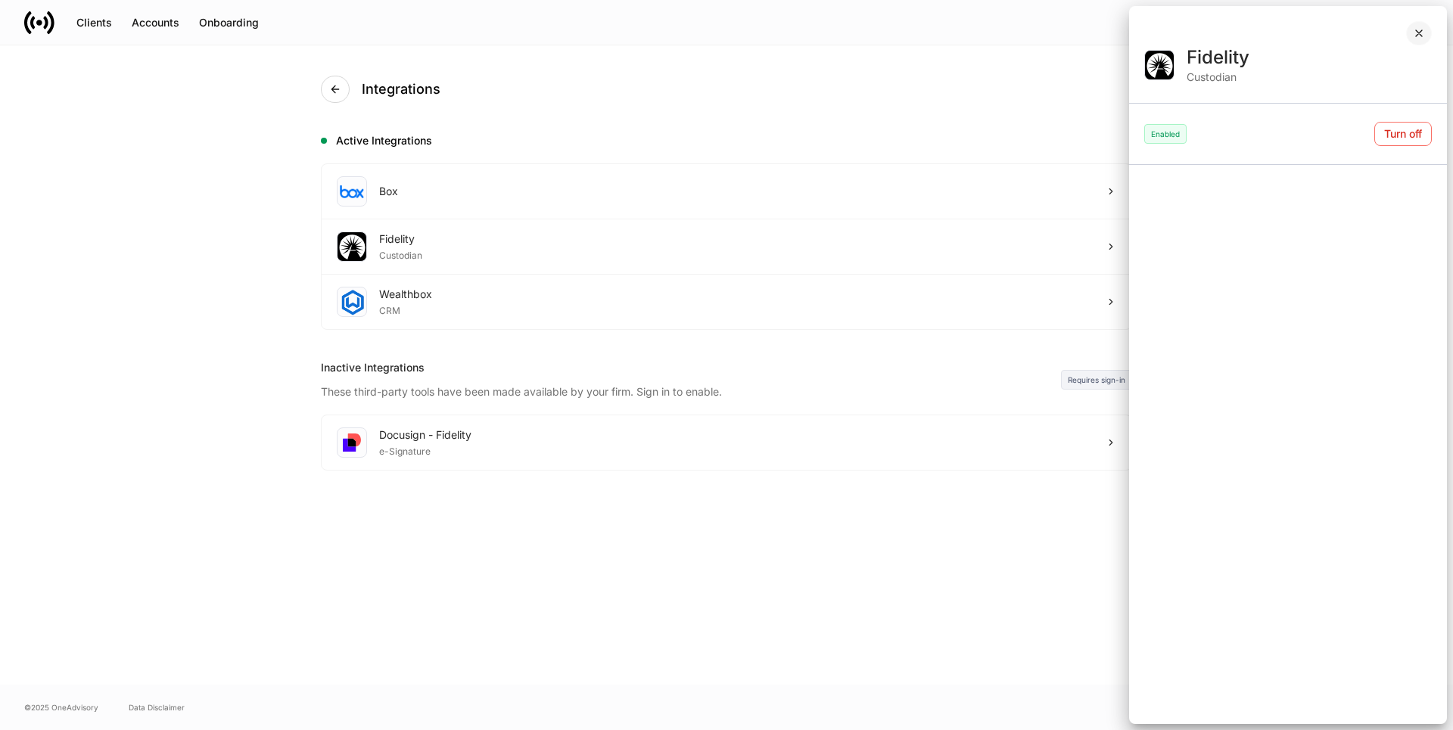
click at [1417, 27] on icon "button" at bounding box center [1419, 33] width 12 height 12
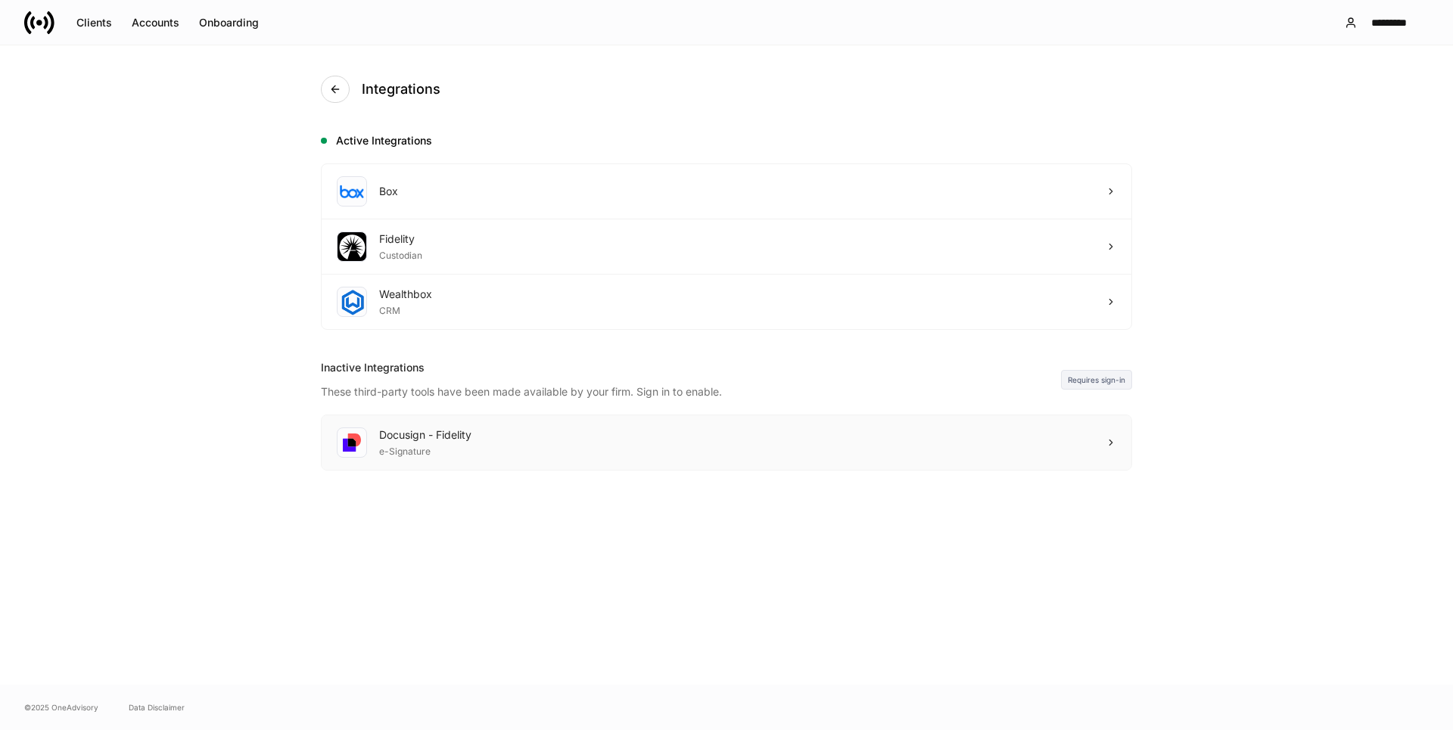
click at [402, 445] on div "e-Signature" at bounding box center [425, 450] width 92 height 15
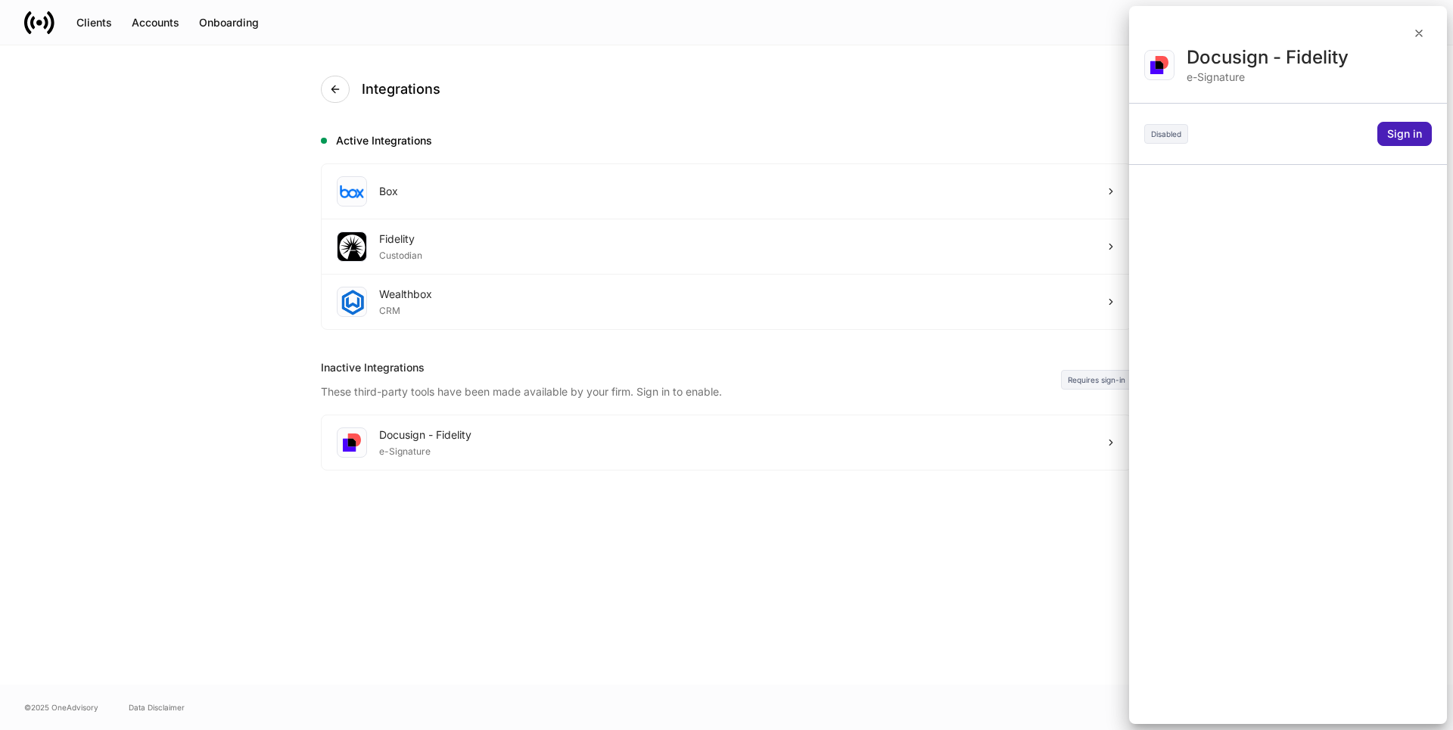
click at [1399, 125] on button "Sign in" at bounding box center [1404, 134] width 54 height 24
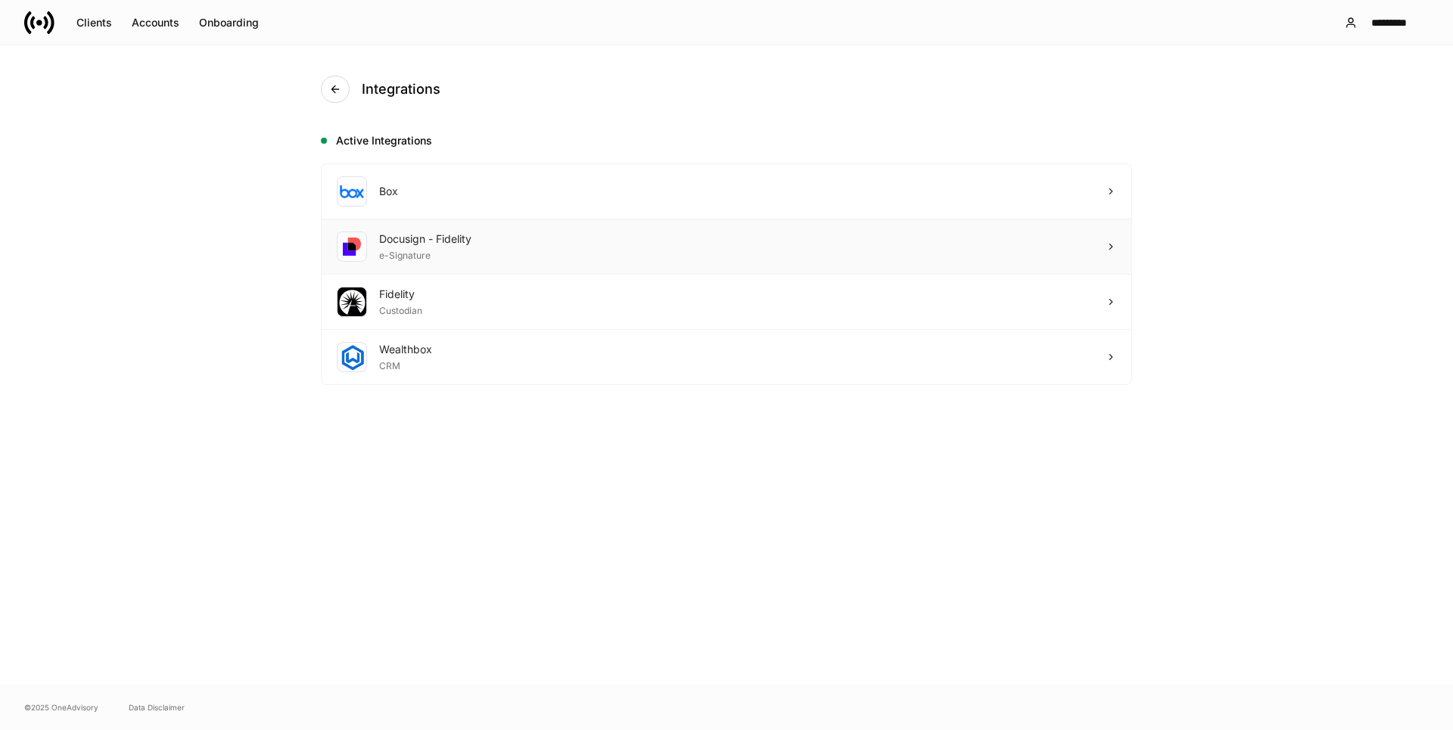
click at [447, 244] on div "Docusign - Fidelity" at bounding box center [425, 239] width 92 height 15
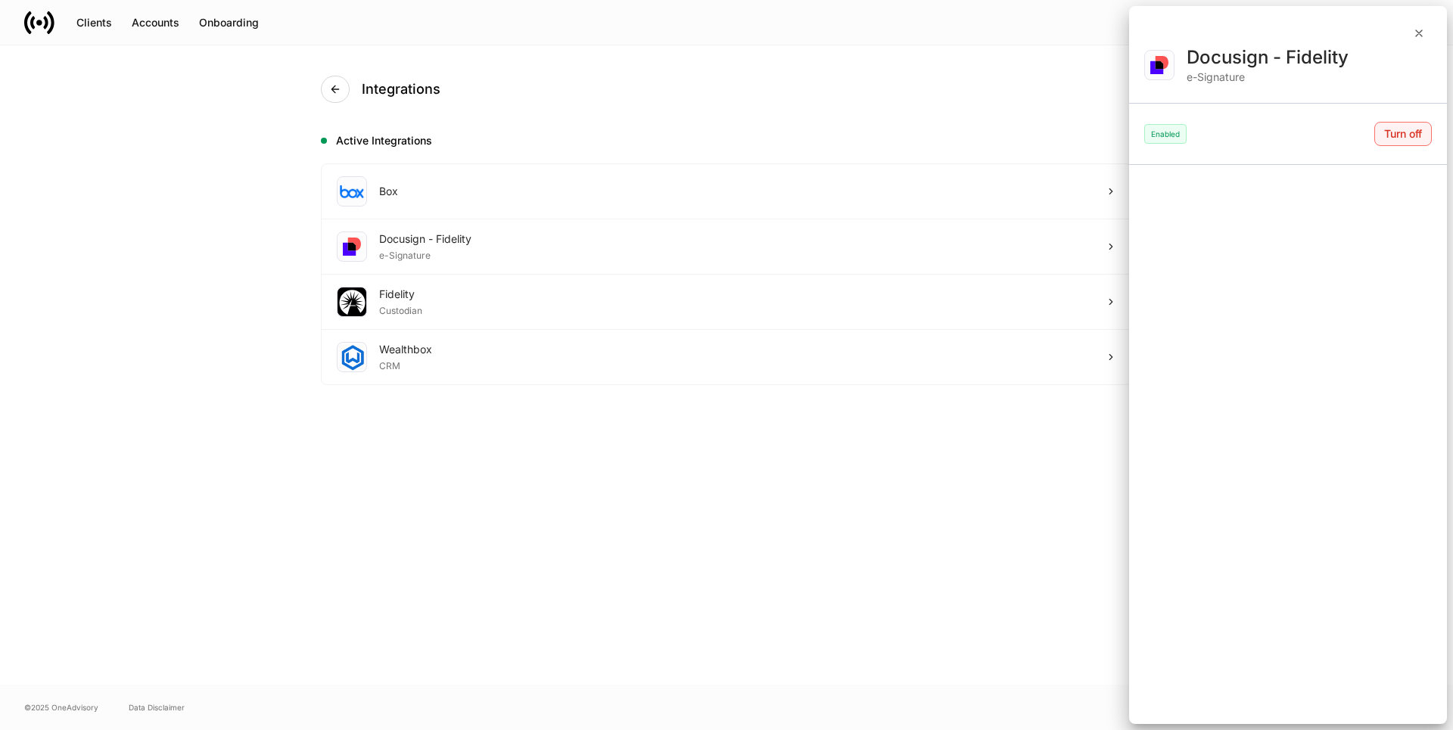
click at [1402, 133] on div "Turn off" at bounding box center [1403, 134] width 38 height 11
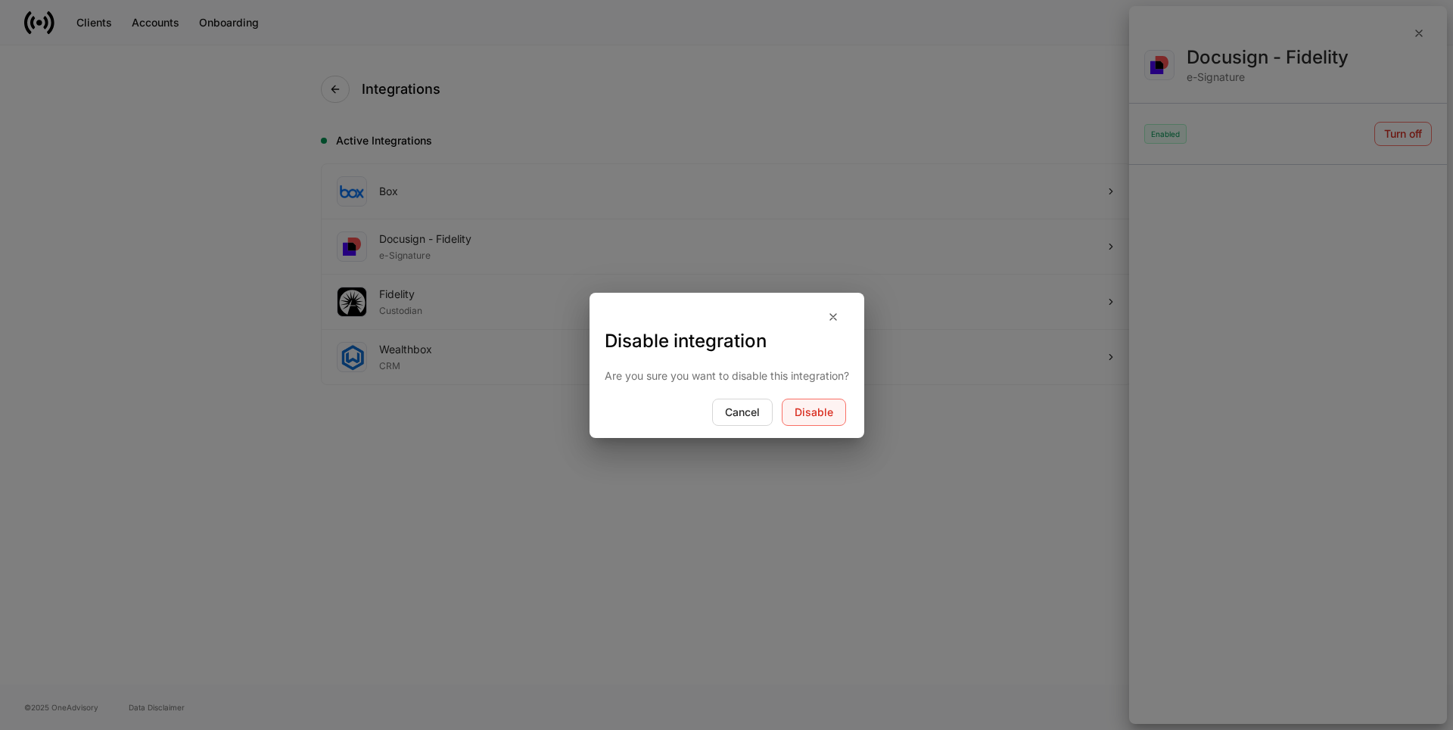
click at [811, 407] on div "Disable" at bounding box center [814, 412] width 39 height 11
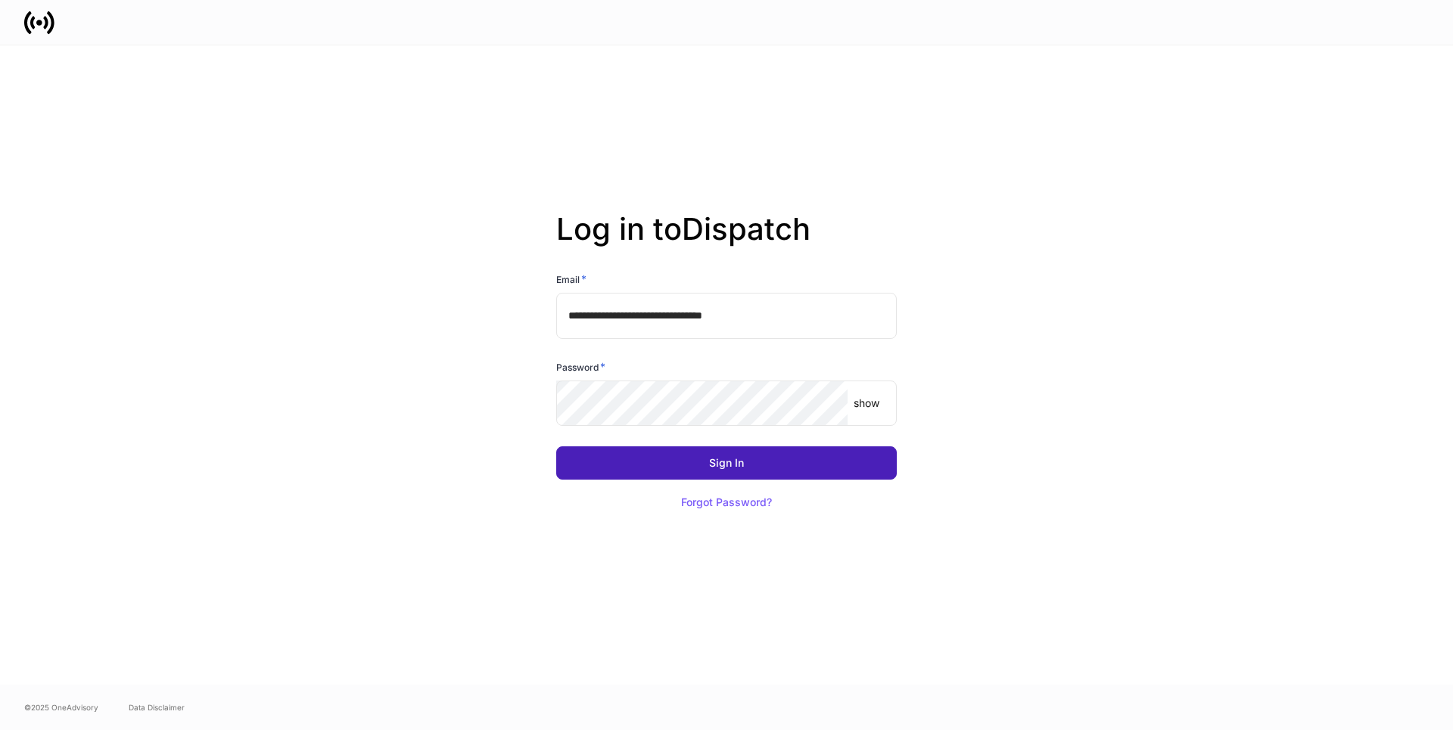
click at [690, 465] on button "Sign In" at bounding box center [726, 463] width 341 height 33
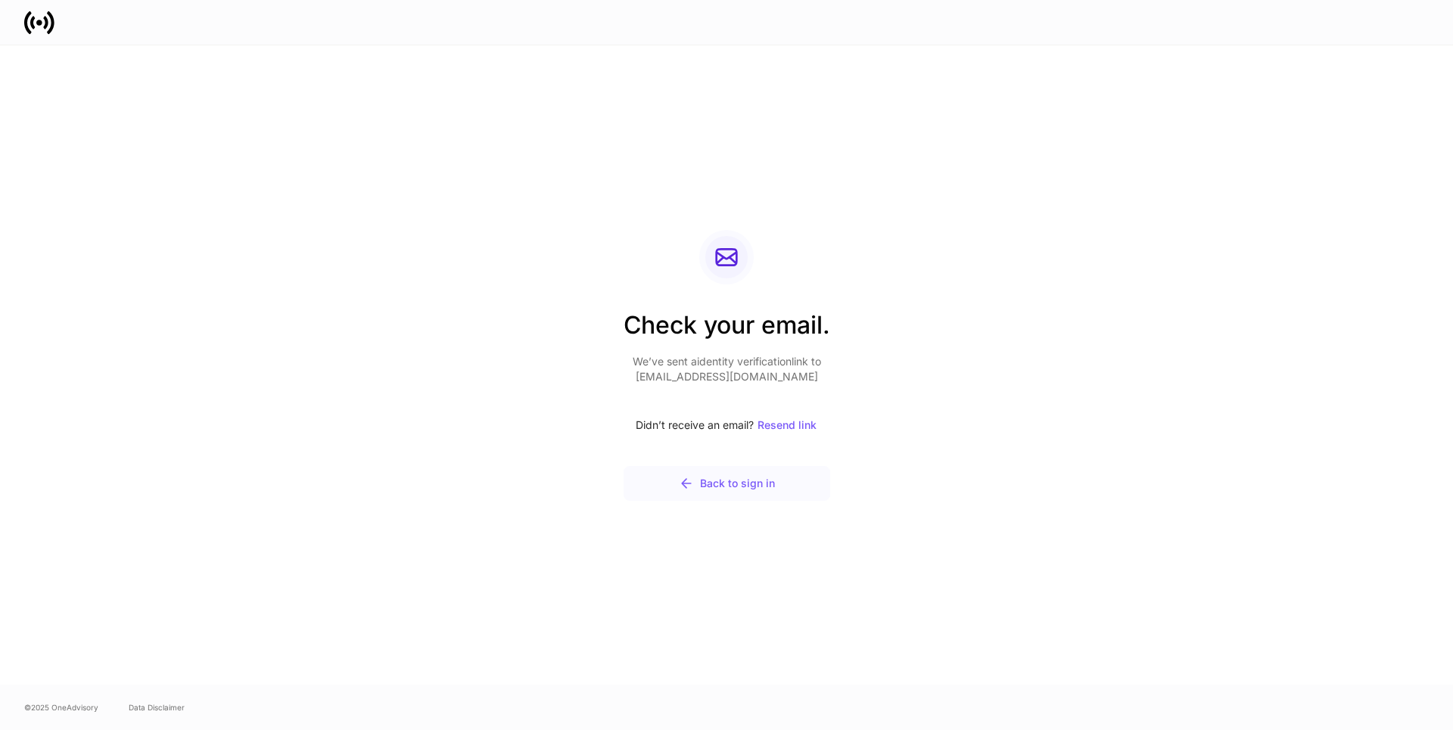
click at [720, 485] on div "Back to sign in" at bounding box center [727, 483] width 96 height 15
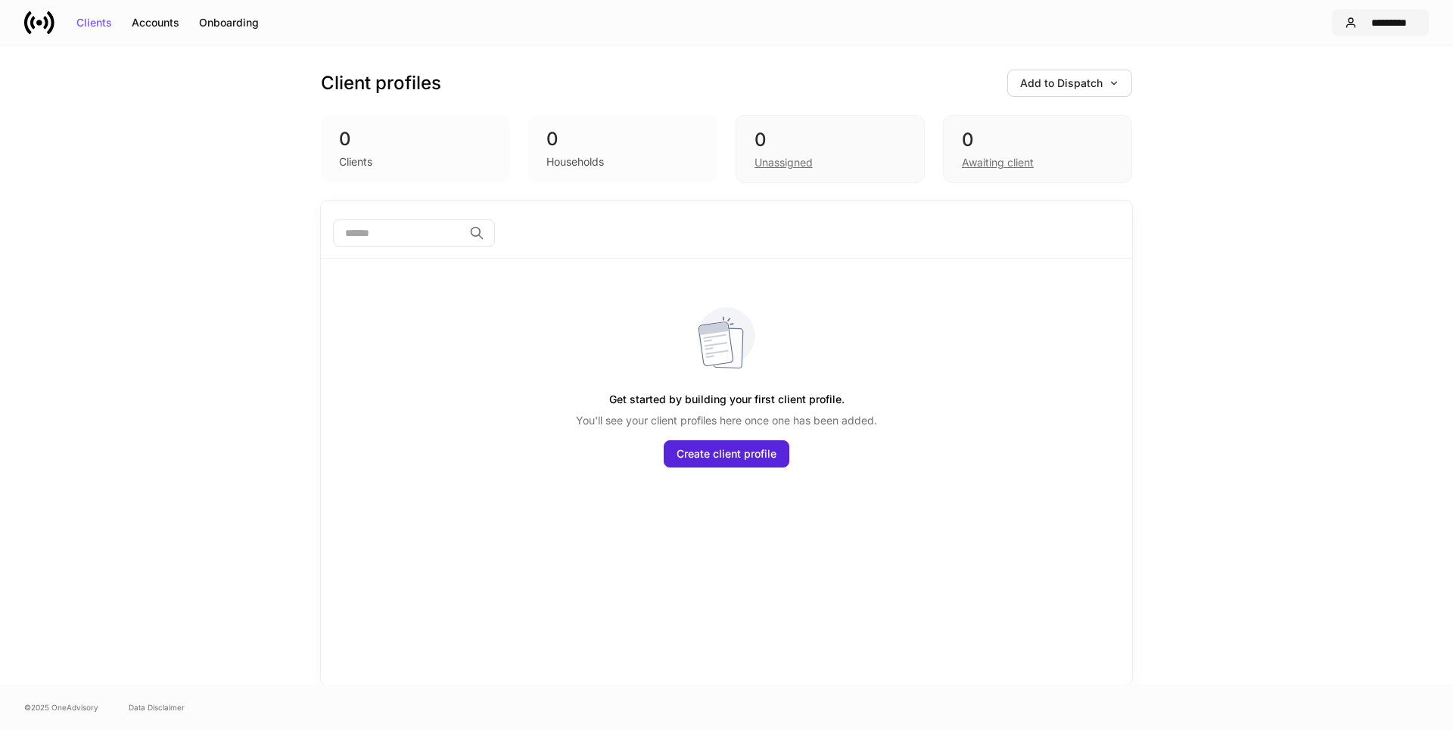
click at [1385, 14] on button "*********" at bounding box center [1380, 22] width 97 height 27
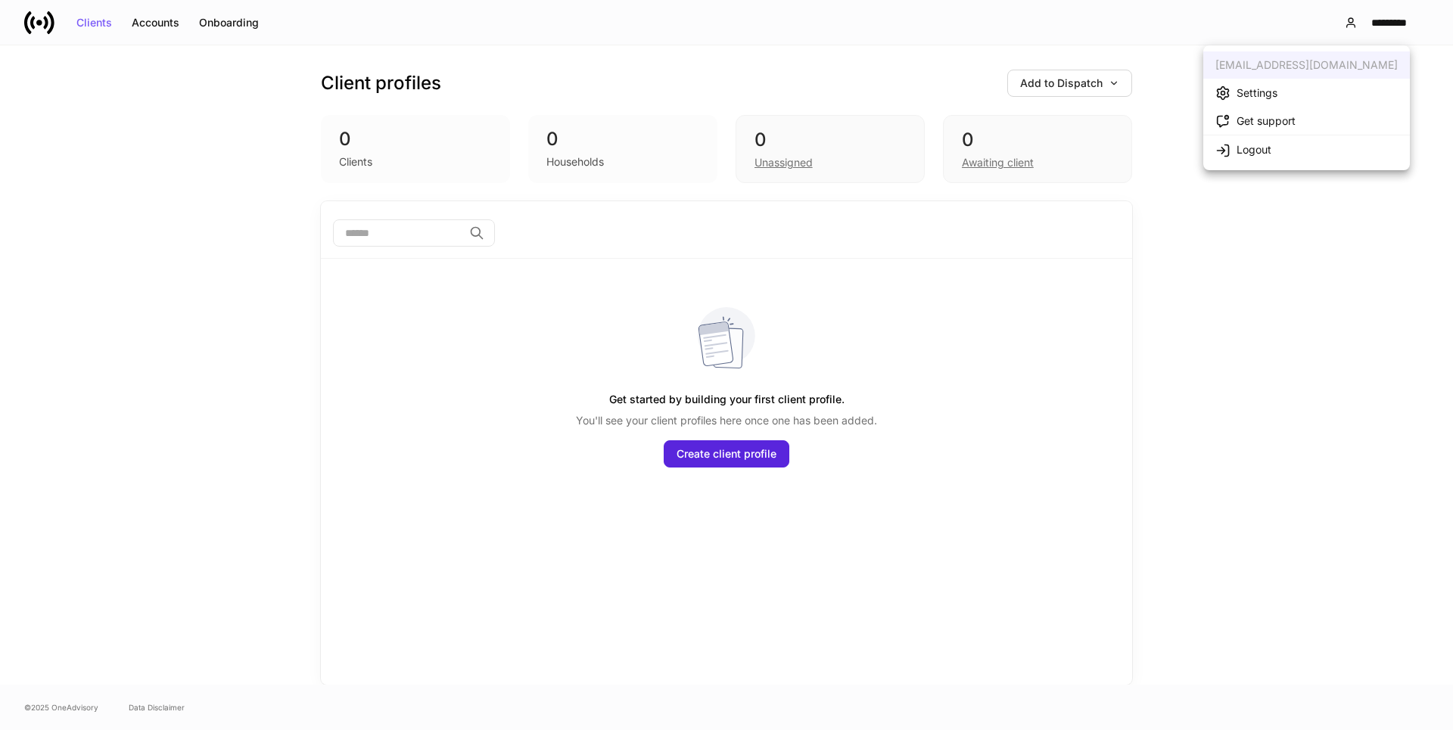
click at [1239, 89] on div "Settings" at bounding box center [1257, 93] width 41 height 15
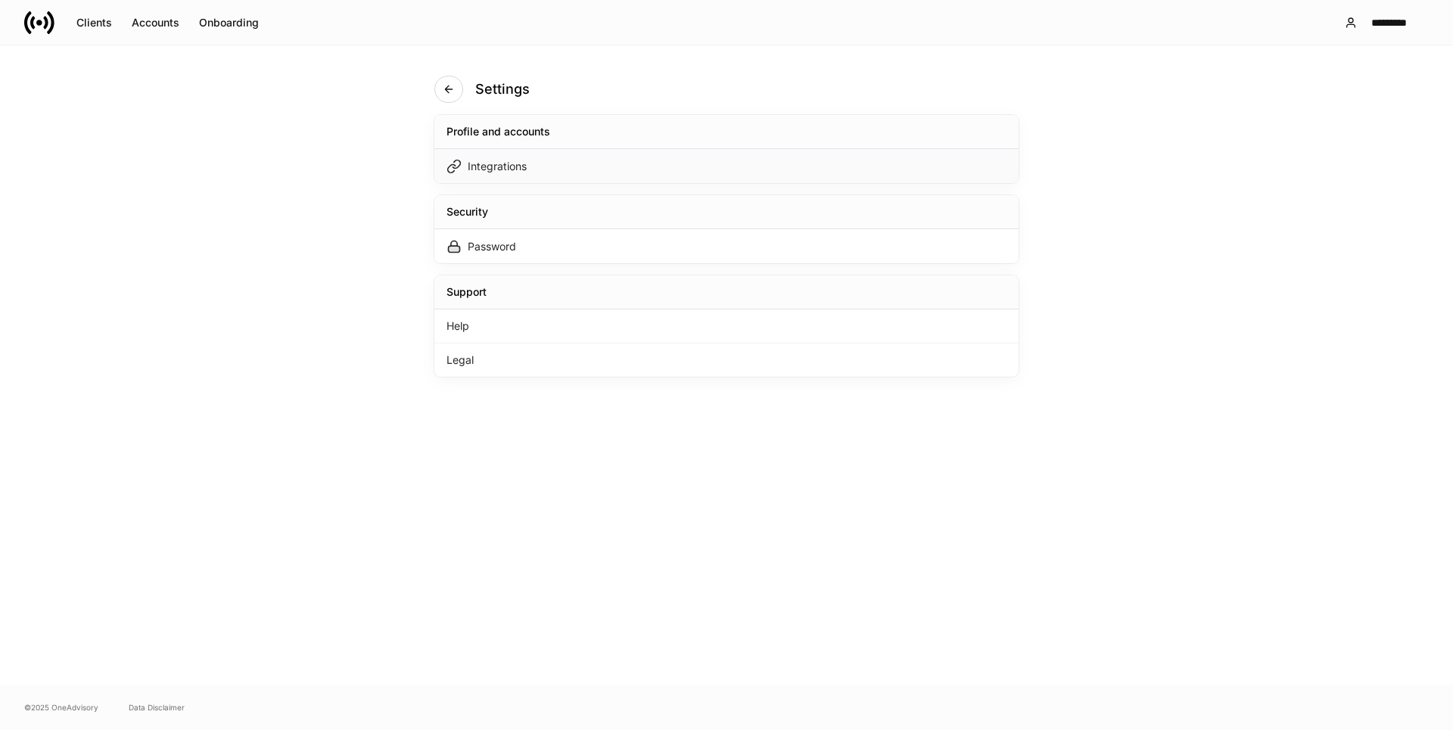
click at [482, 161] on div "Integrations" at bounding box center [497, 166] width 59 height 15
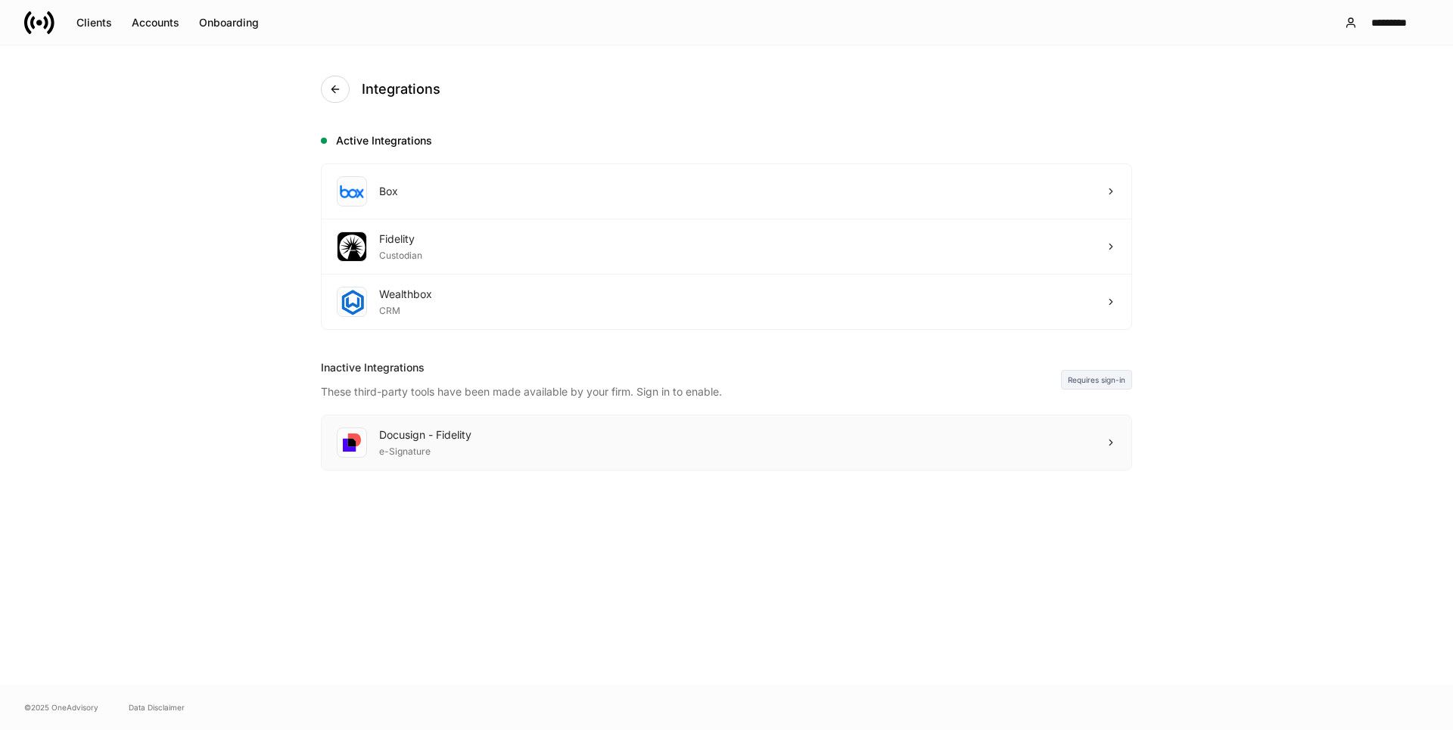
click at [444, 446] on div "e-Signature" at bounding box center [425, 450] width 92 height 15
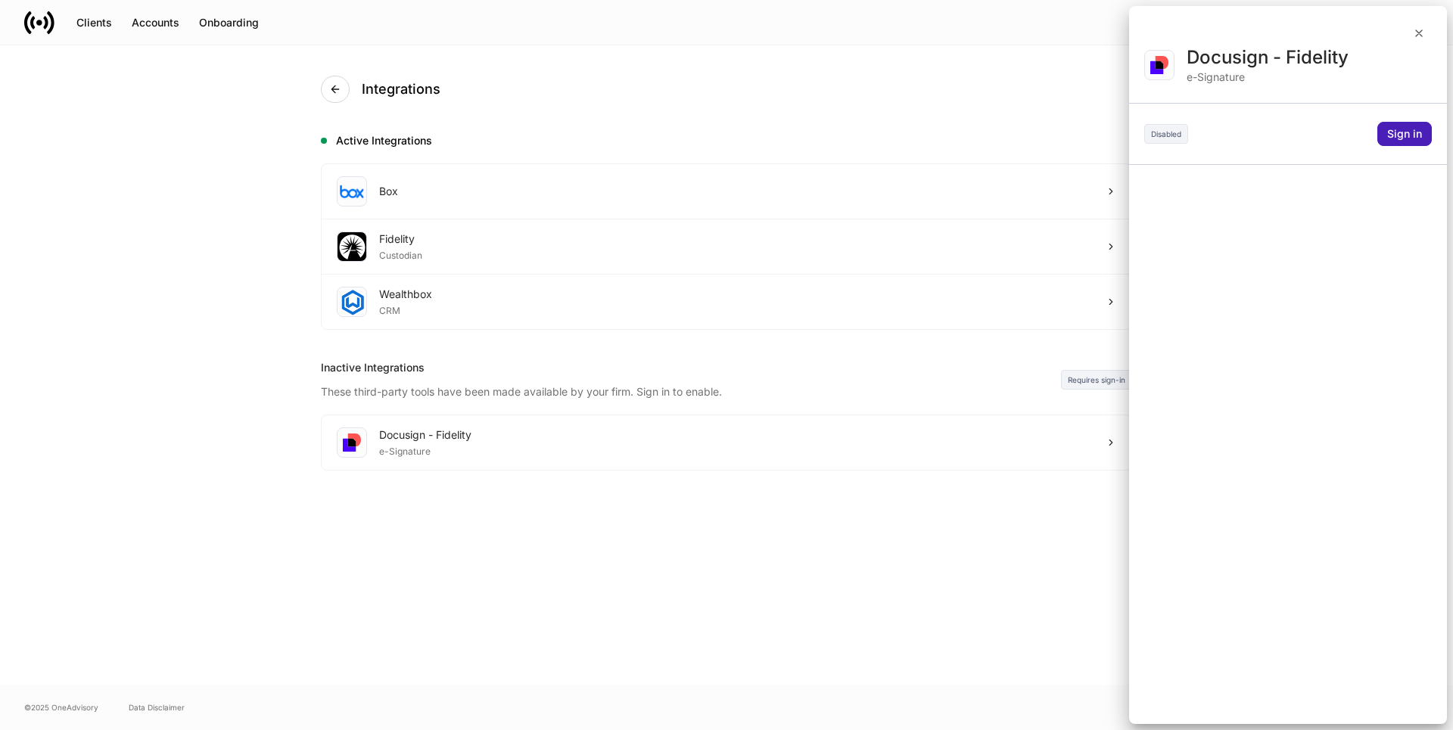
click at [1411, 126] on button "Sign in" at bounding box center [1404, 134] width 54 height 24
